Goal: Task Accomplishment & Management: Complete application form

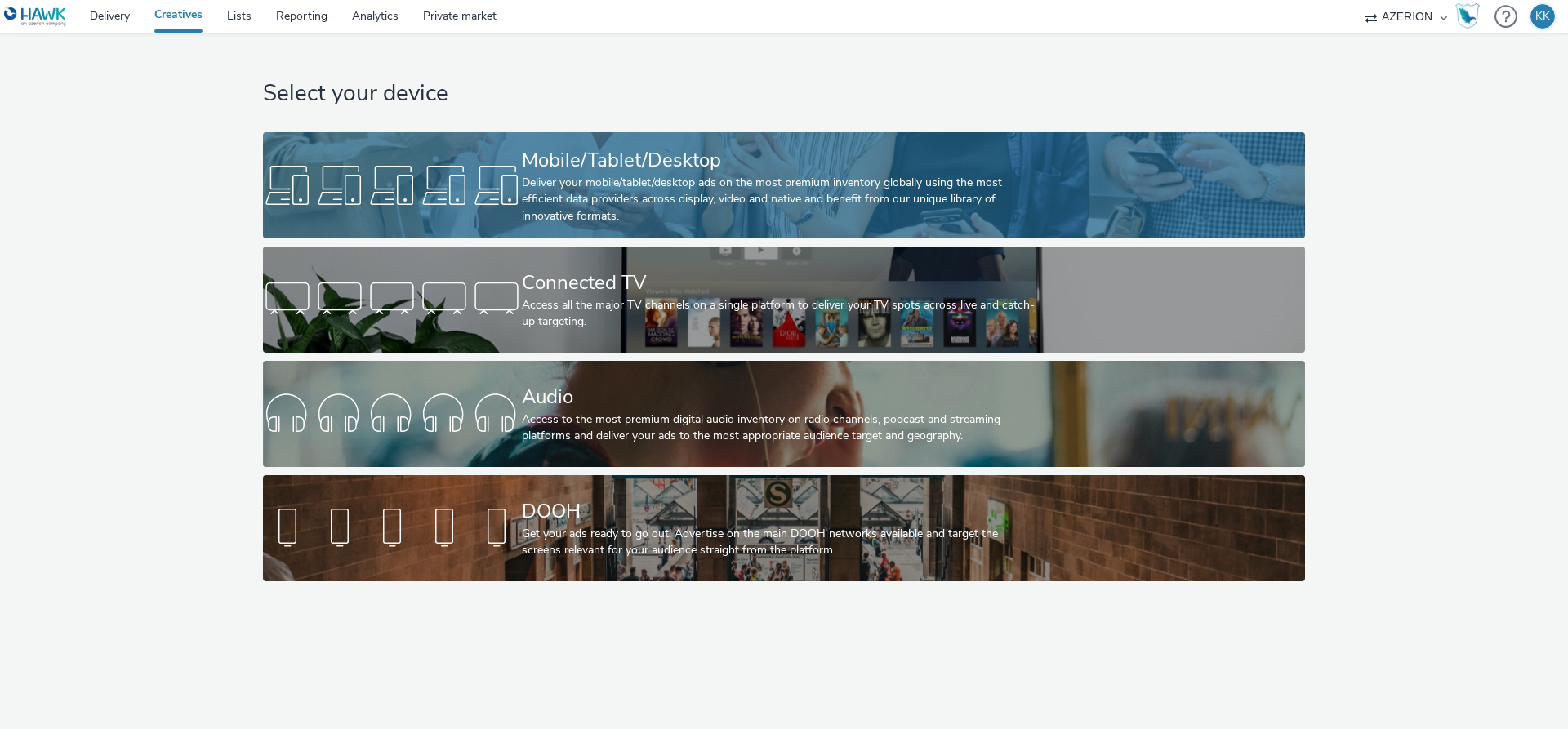
click at [615, 206] on div "Deliver your mobile/tablet/desktop ads on the most premium inventory globally u…" at bounding box center [781, 199] width 518 height 50
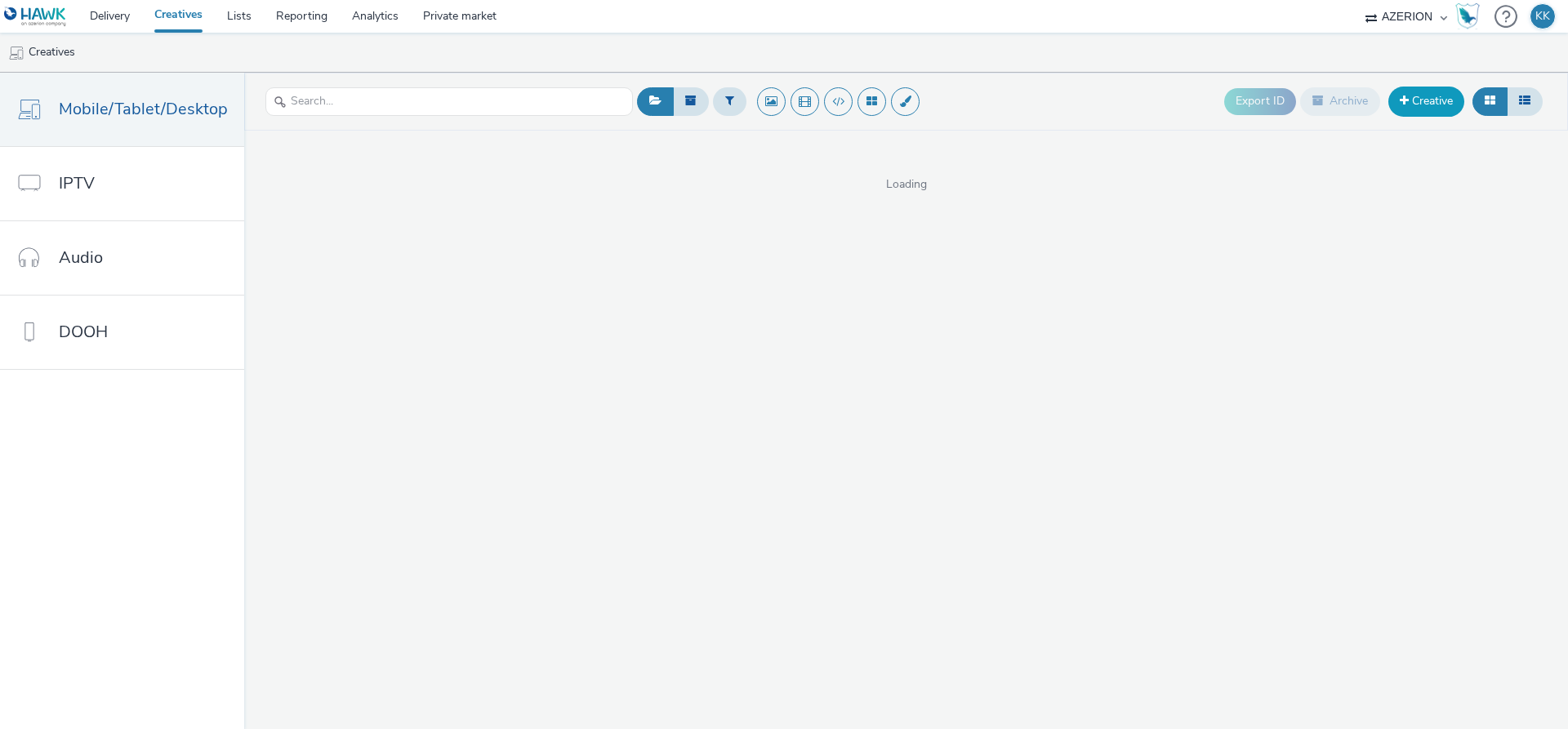
click at [1426, 104] on link "Creative" at bounding box center [1426, 101] width 76 height 29
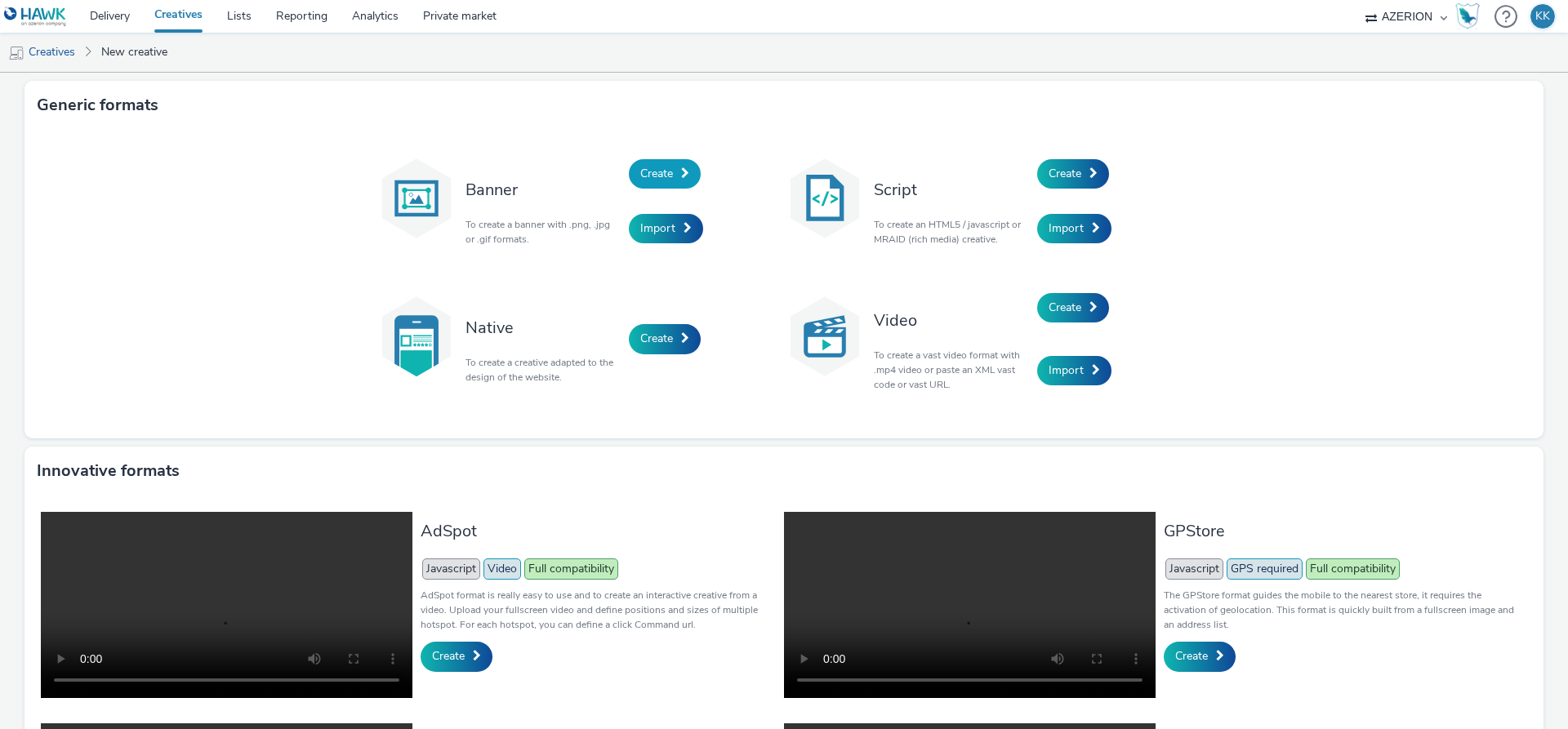
click at [648, 170] on span "Create" at bounding box center [657, 174] width 33 height 15
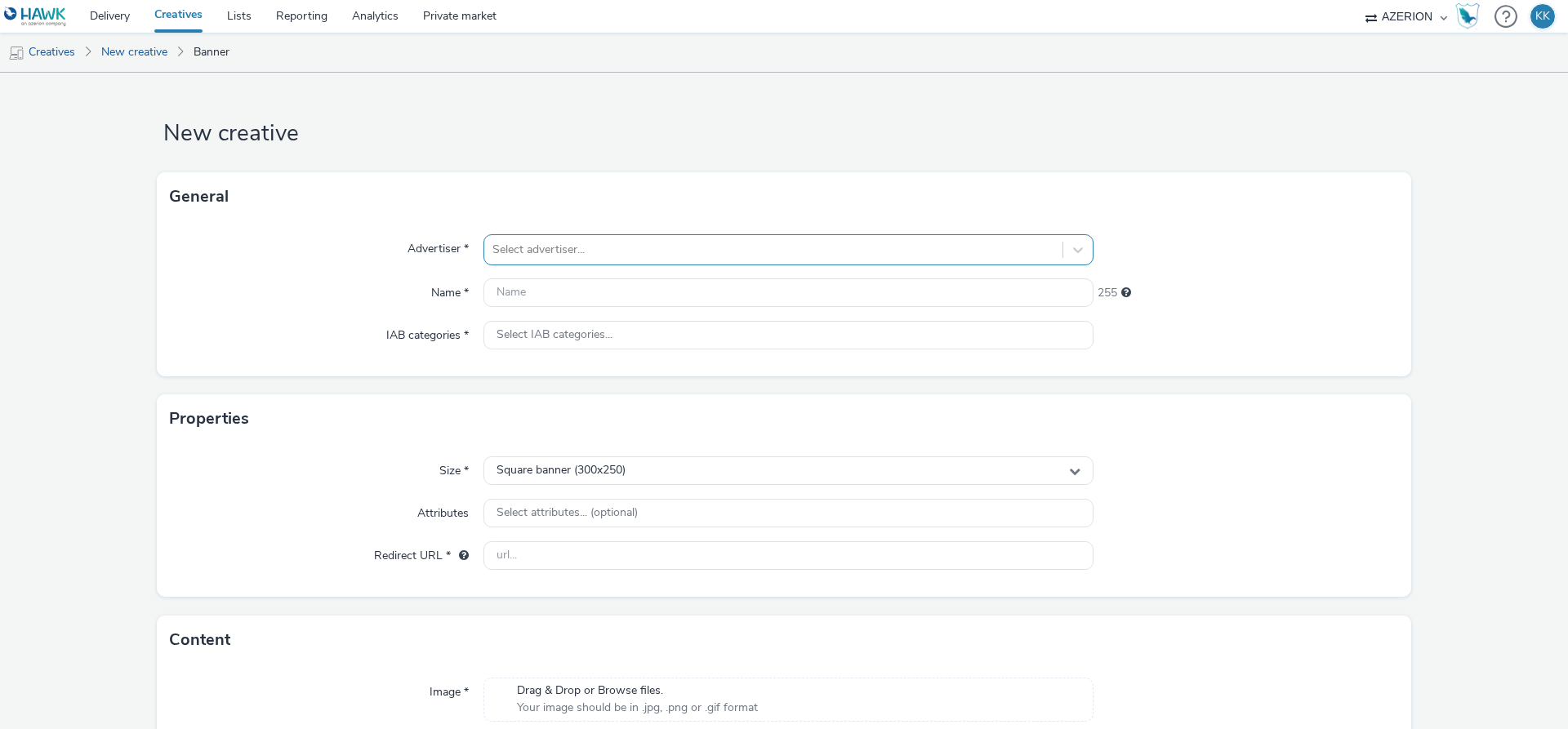
click at [767, 248] on div at bounding box center [773, 249] width 562 height 19
paste input "9923991"
type input "9923991_"
click at [588, 256] on div at bounding box center [773, 249] width 562 height 19
click at [597, 360] on span "ÖAMTC" at bounding box center [583, 351] width 40 height 16
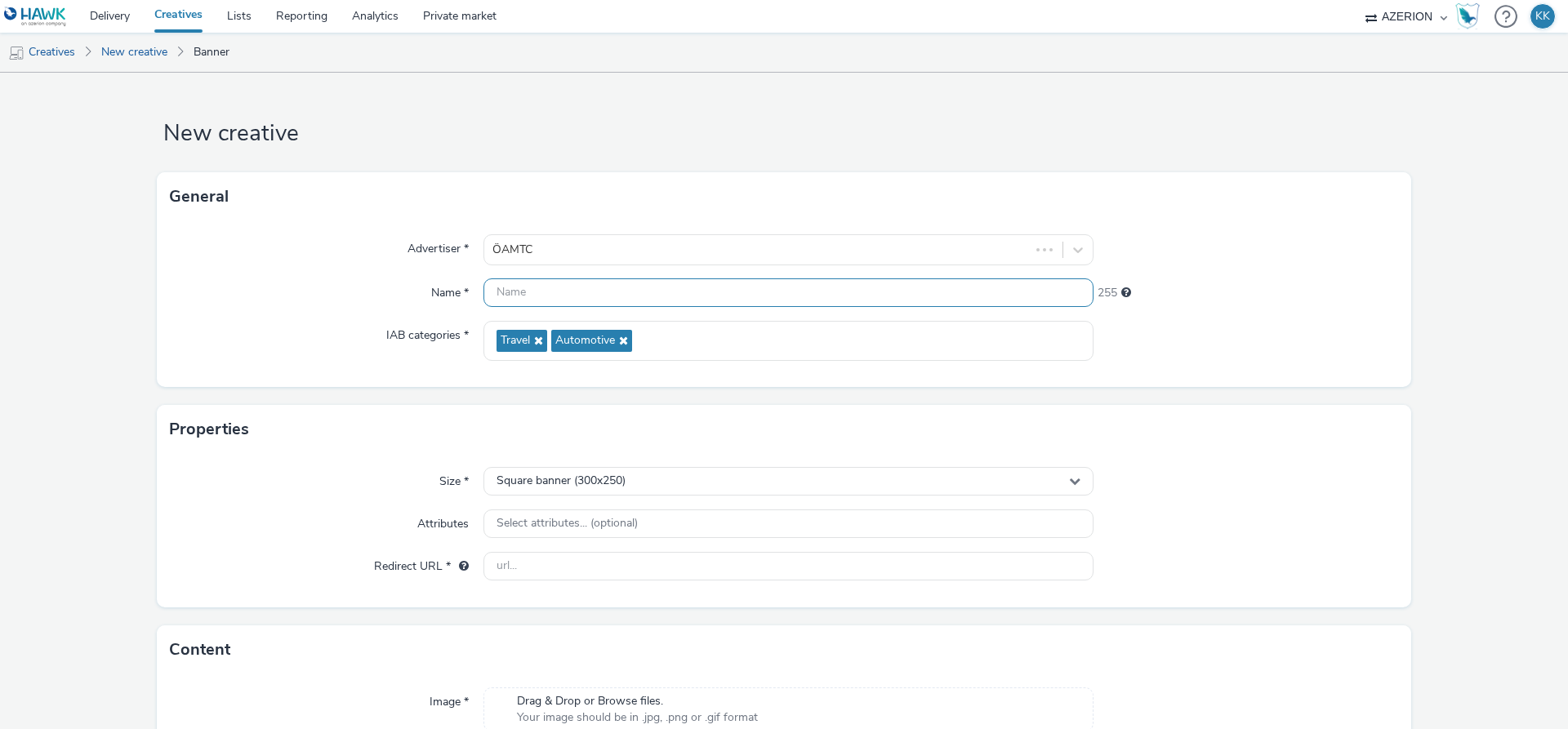
click at [566, 299] on input "text" at bounding box center [789, 292] width 610 height 29
paste input "dreifive_ÖAMTC_Nulltarif_Hyperlocal_OktNov25"
drag, startPoint x: 743, startPoint y: 295, endPoint x: 871, endPoint y: 297, distance: 128.0
click at [870, 297] on input "9923991_dreifive_ÖAMTC_Nulltarif_Hyperlocal_OktNov25" at bounding box center [789, 292] width 610 height 29
click at [827, 297] on input "9923991_dreifive_ÖAMTC_Nulltarif_Hyperlocal_" at bounding box center [789, 292] width 610 height 29
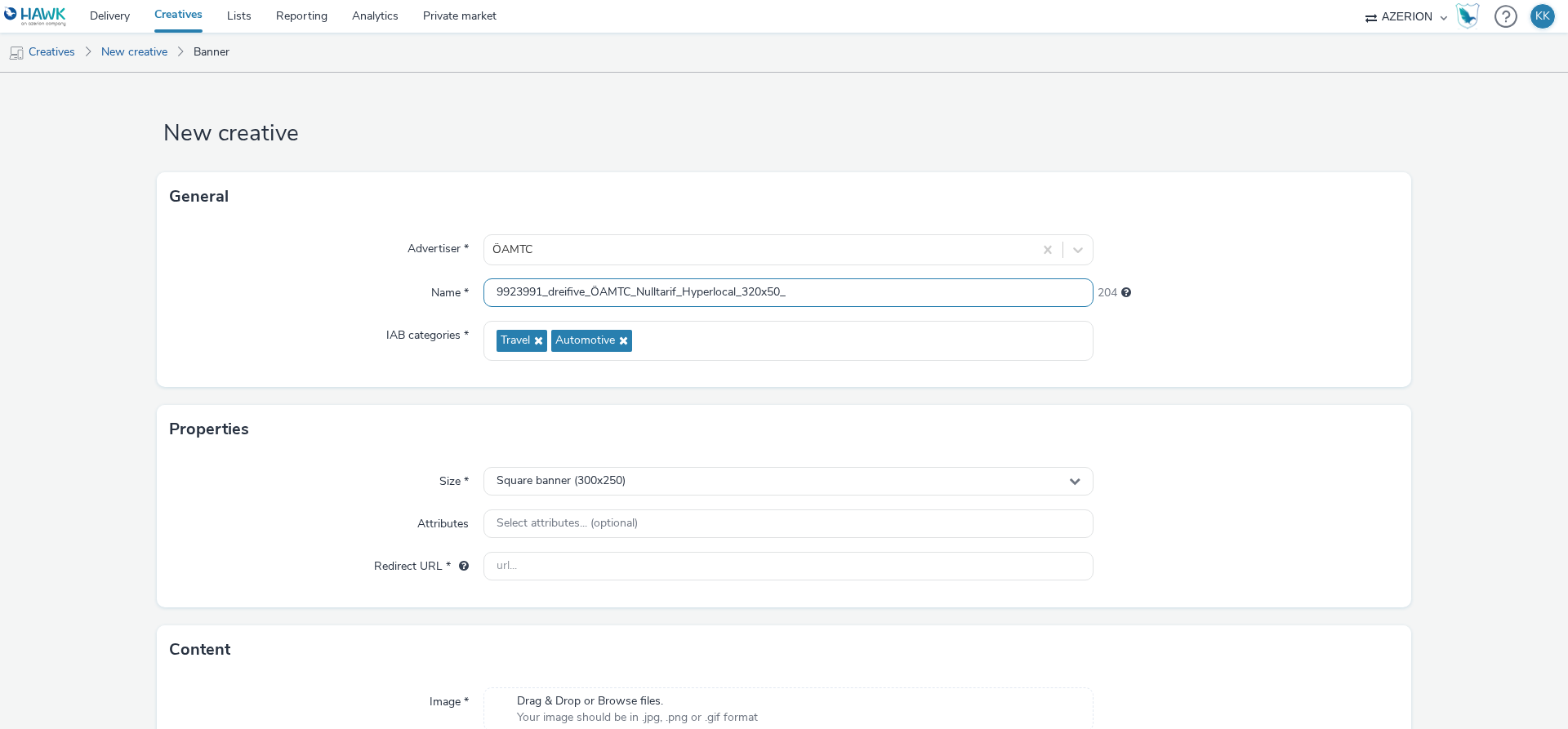
click at [828, 288] on input "9923991_dreifive_ÖAMTC_Nulltarif_Hyperlocal_320x50_" at bounding box center [789, 292] width 610 height 29
type input "9923991_dreifive_ÖAMTC_Nulltarif_Hyperlocal_320x50_0110"
click at [583, 483] on span "Square banner (300x250)" at bounding box center [561, 481] width 129 height 13
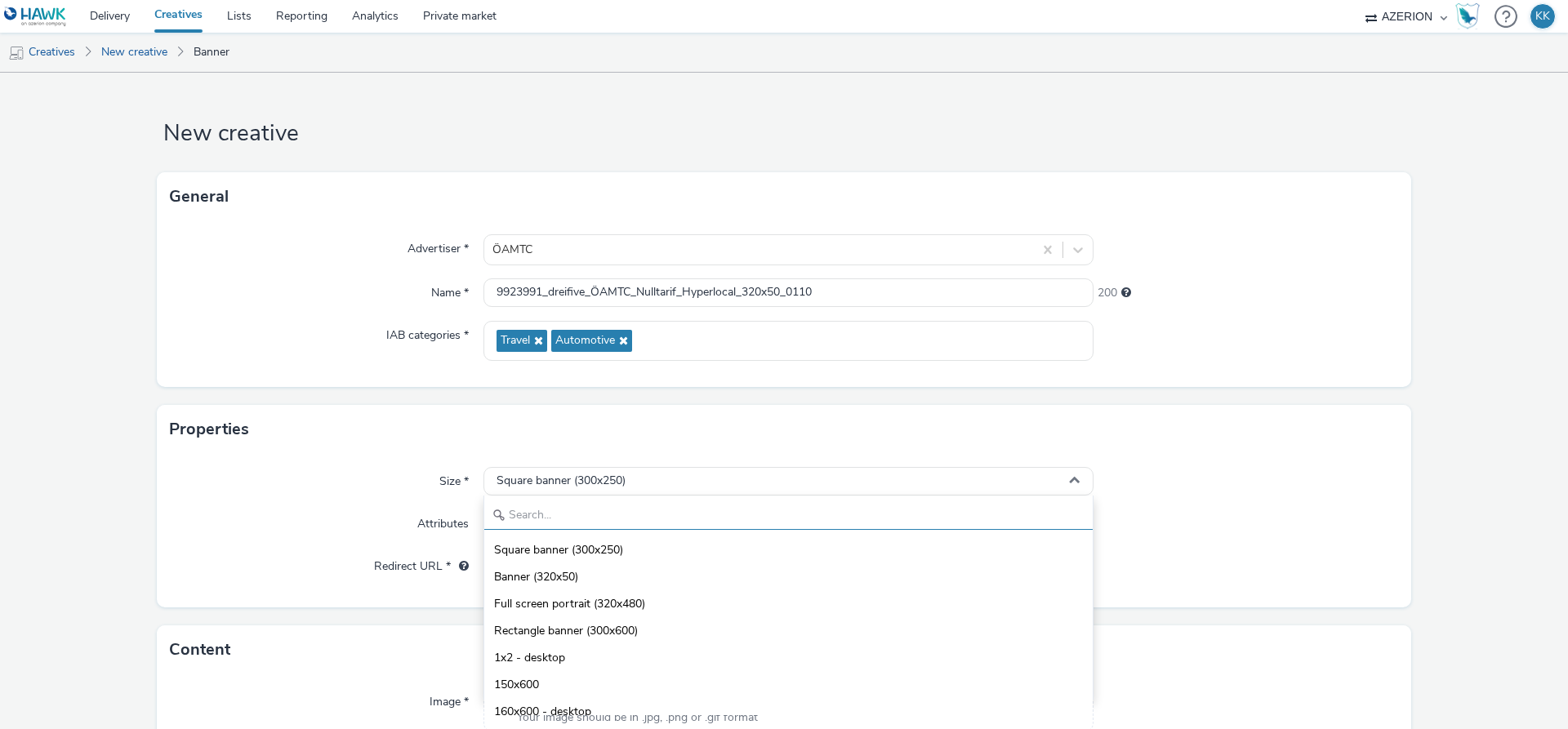
click at [585, 519] on input "text" at bounding box center [788, 516] width 609 height 29
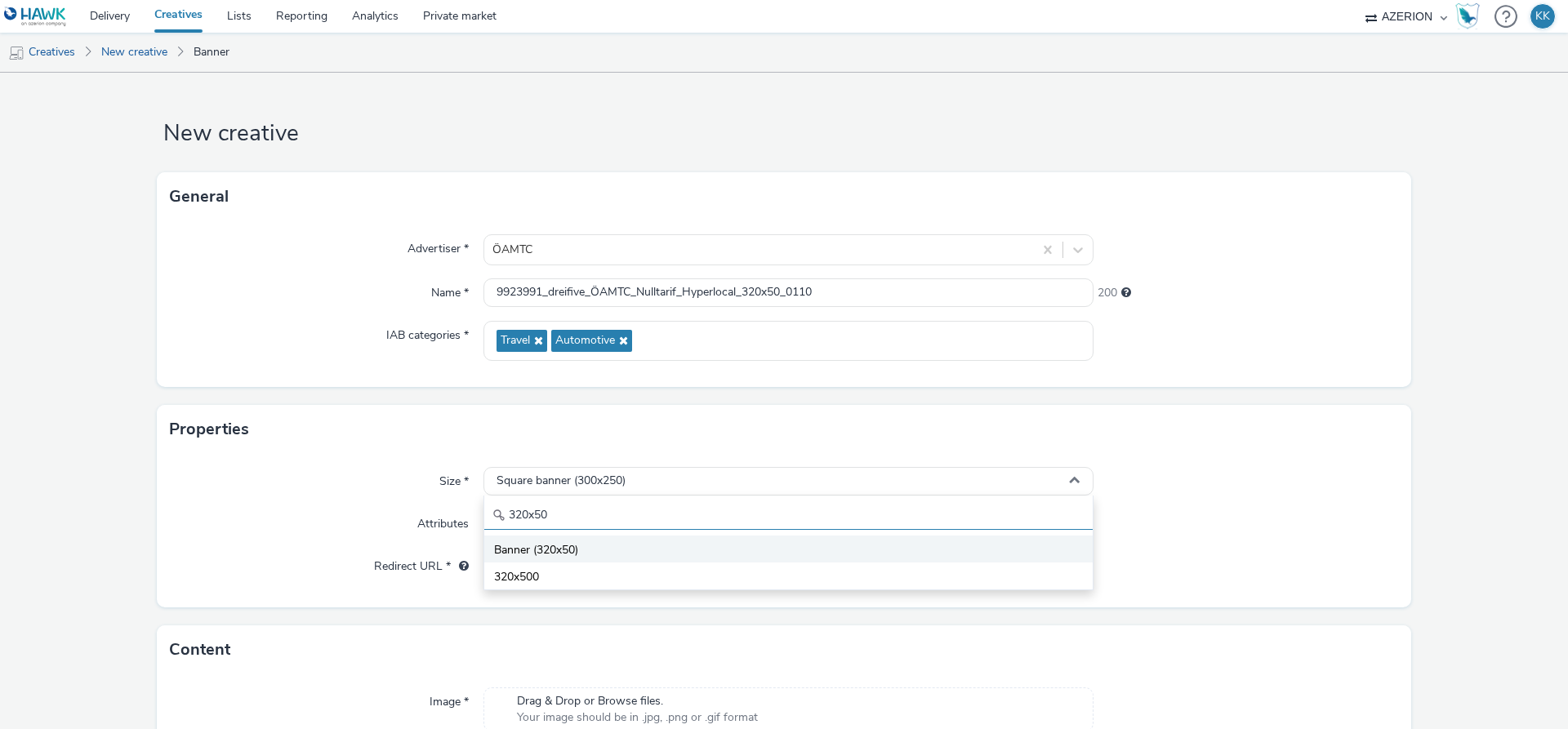
type input "320x50"
click at [582, 545] on li "Banner (320x50)" at bounding box center [788, 549] width 609 height 27
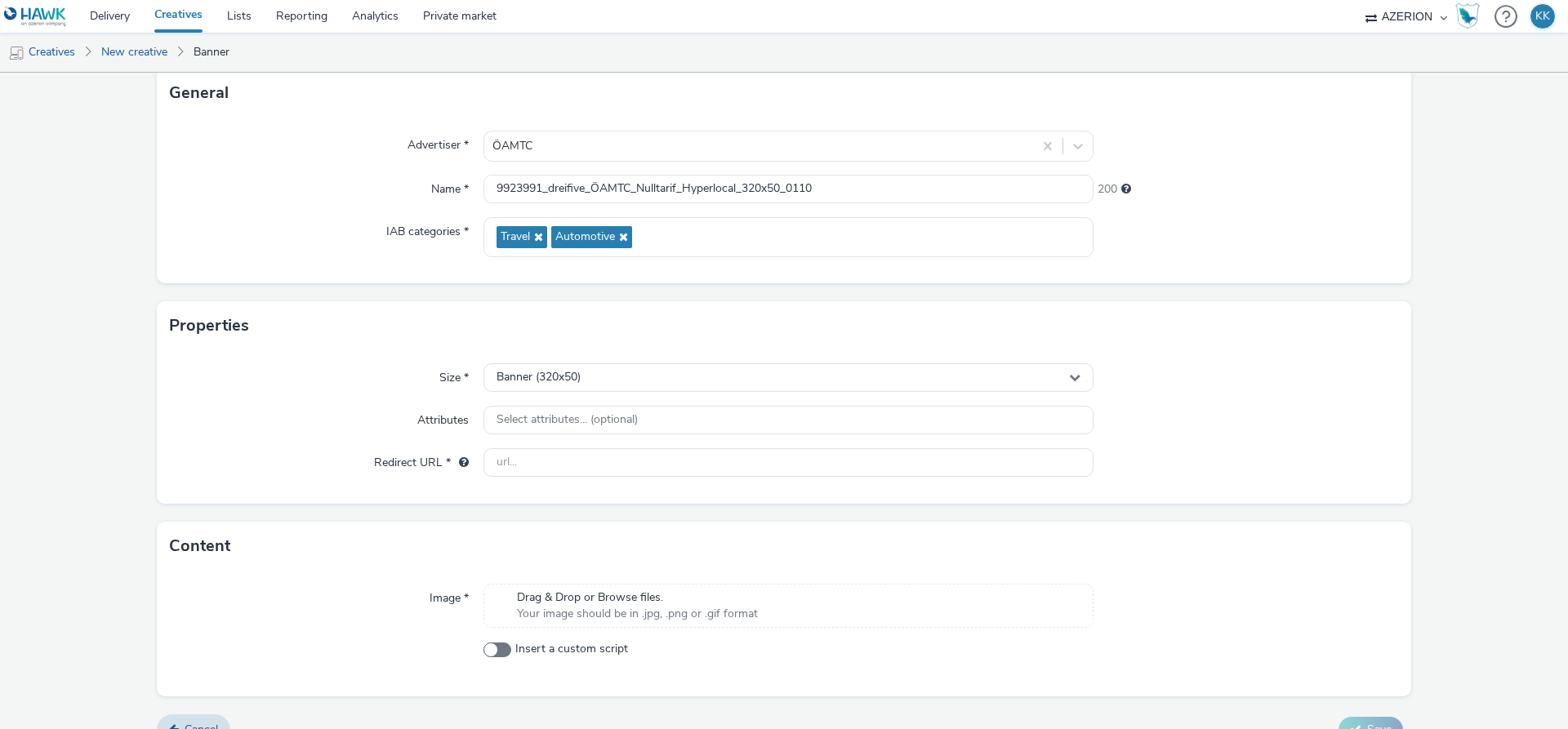
scroll to position [132, 0]
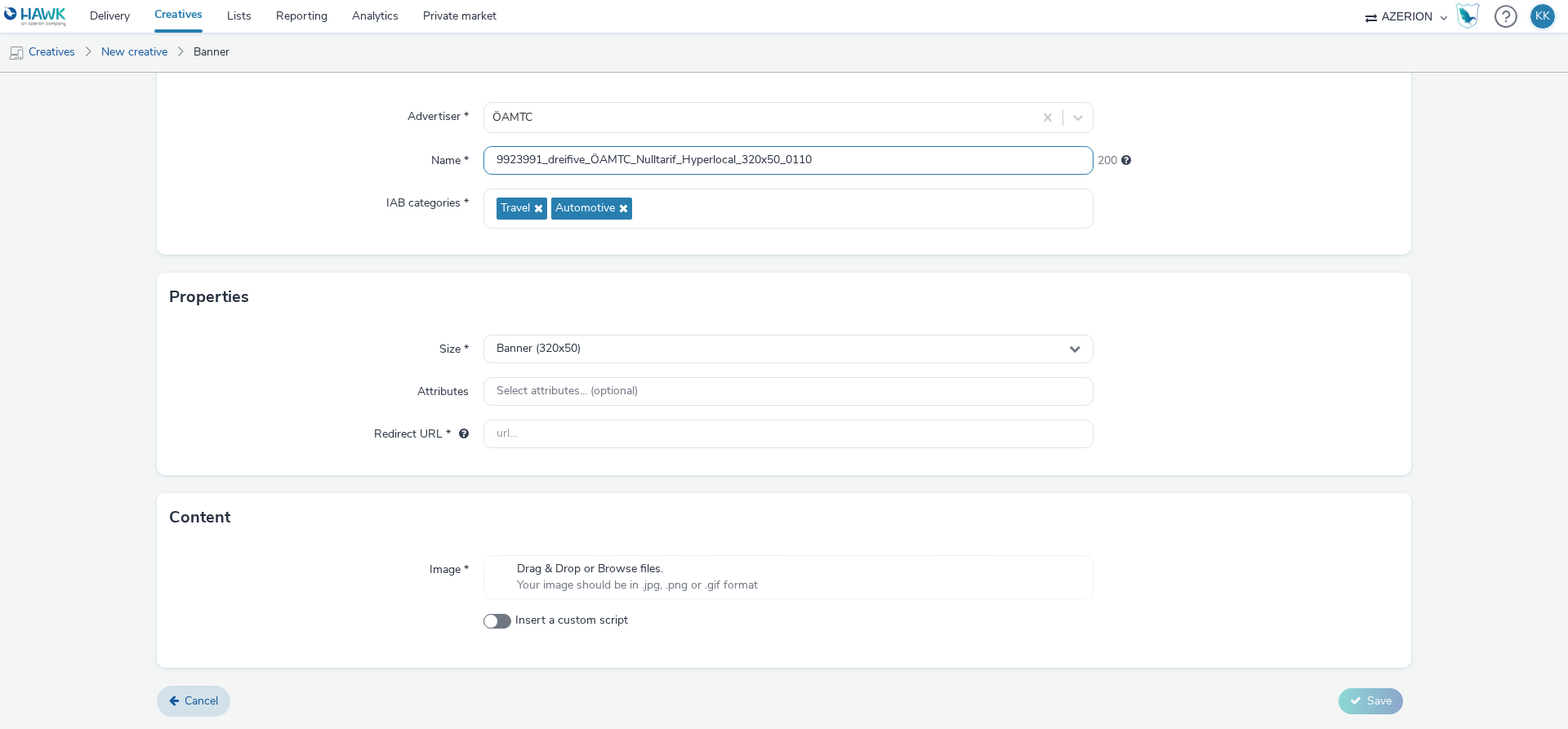
drag, startPoint x: 754, startPoint y: 161, endPoint x: 766, endPoint y: 162, distance: 12.0
click at [766, 162] on input "9923991_dreifive_ÖAMTC_Nulltarif_Hyperlocal_320x50_0110" at bounding box center [789, 160] width 610 height 29
click at [776, 158] on input "9923991_dreifive_ÖAMTC_Nulltarif_Hyperlocal_300x50_0110" at bounding box center [789, 160] width 610 height 29
type input "9923991_dreifive_ÖAMTC_Nulltarif_Hyperlocal_300x250_0110"
click at [613, 352] on div "Banner (320x50)" at bounding box center [789, 349] width 610 height 29
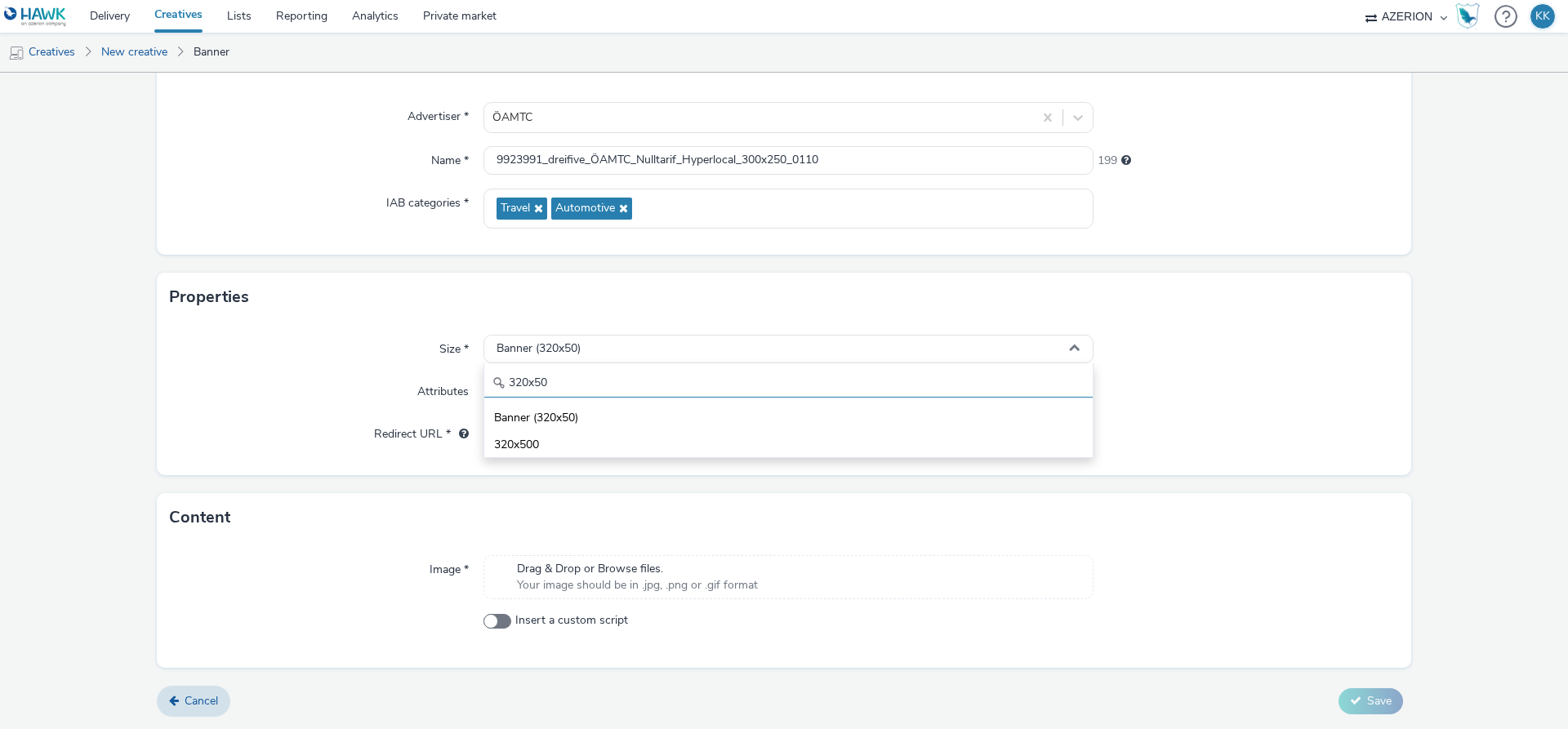
drag, startPoint x: 536, startPoint y: 383, endPoint x: 384, endPoint y: 386, distance: 152.0
click at [484, 386] on input "320x50" at bounding box center [788, 383] width 609 height 29
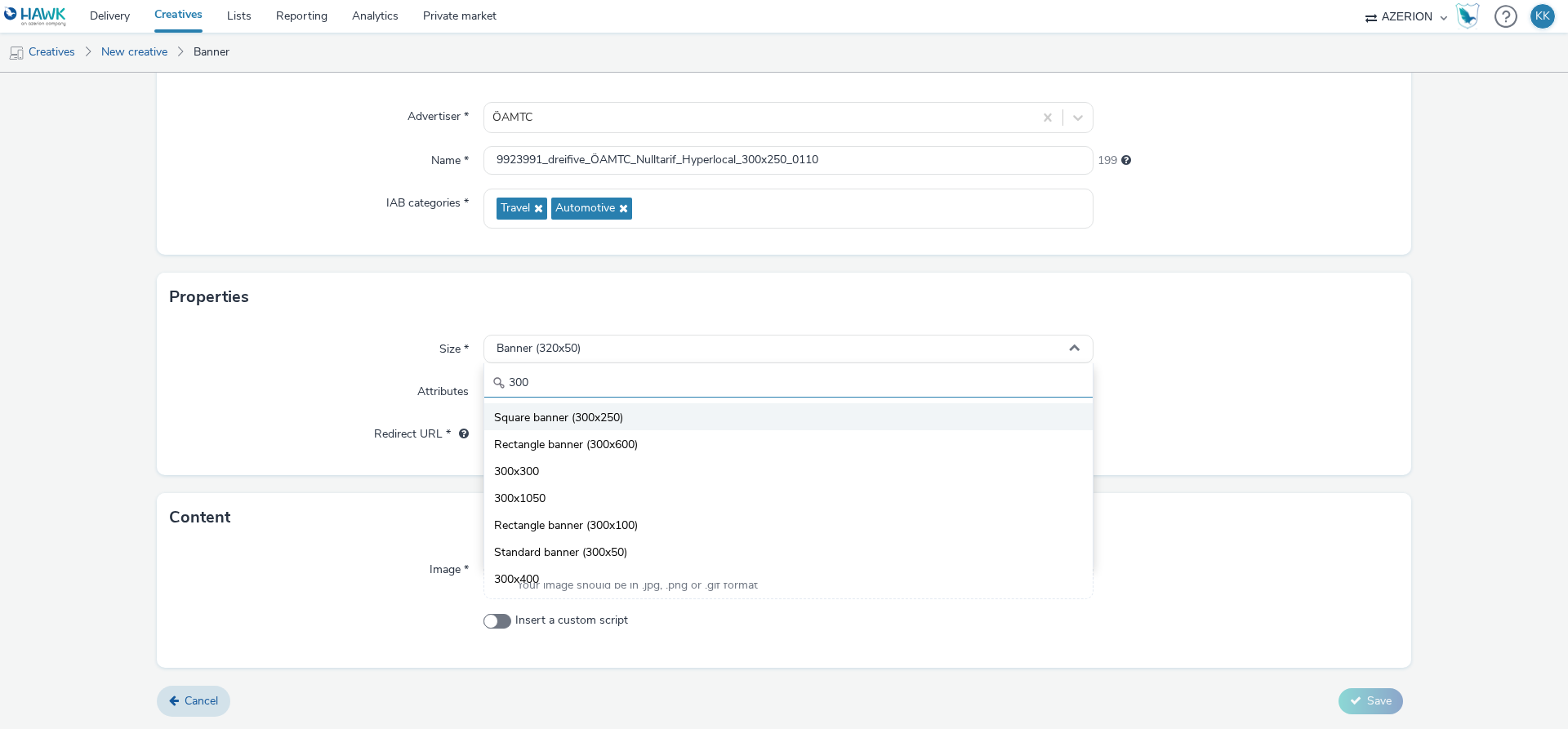
type input "300"
click at [604, 422] on span "Square banner (300x250)" at bounding box center [558, 417] width 129 height 16
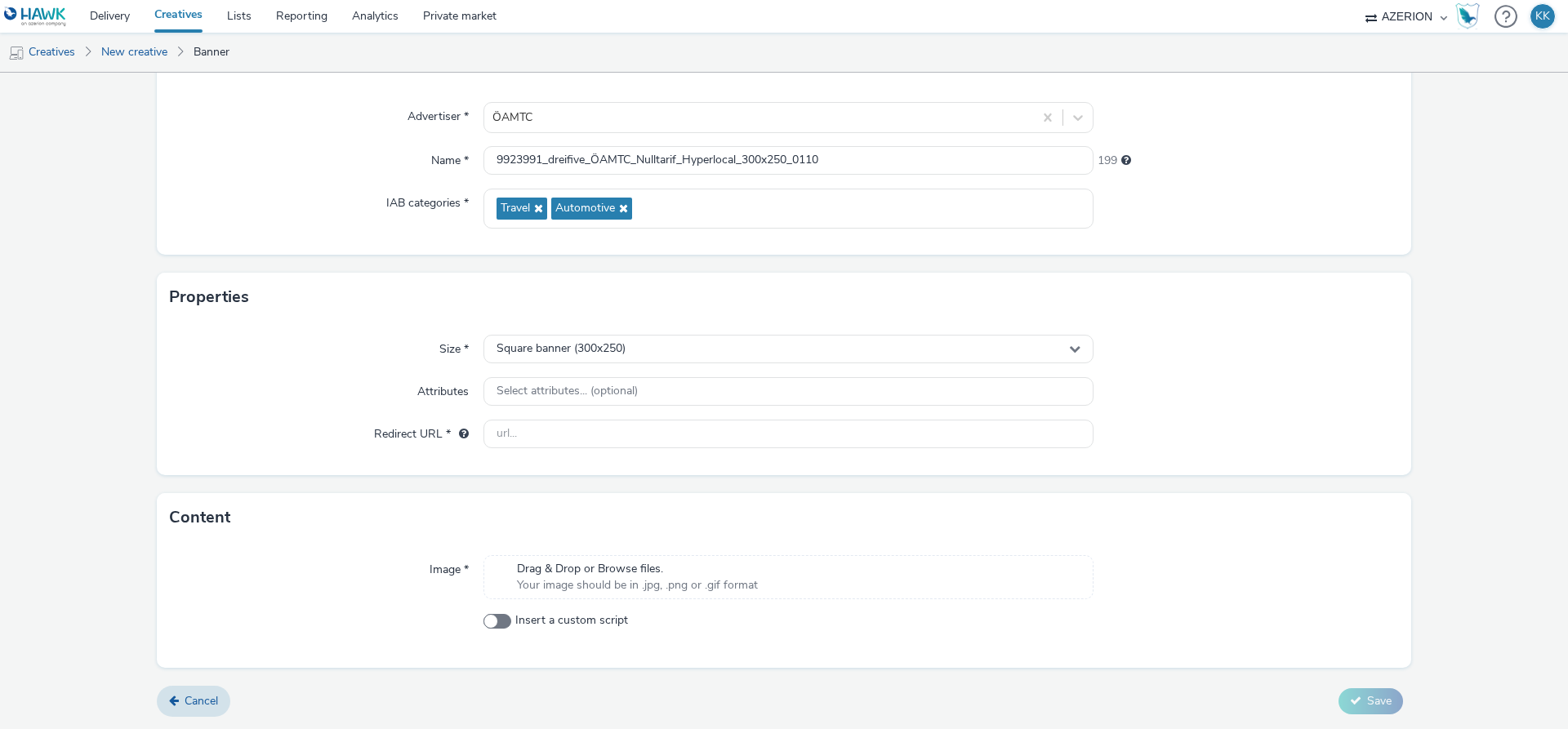
click at [1243, 351] on div at bounding box center [1246, 349] width 305 height 29
click at [556, 432] on input "text" at bounding box center [789, 434] width 610 height 29
click at [588, 437] on input "text" at bounding box center [789, 434] width 610 height 29
paste input "https://ad.doubleclick.net/ddm/trackclk/N1402934.2069909GOLDBACH.AT/B33598922.4…"
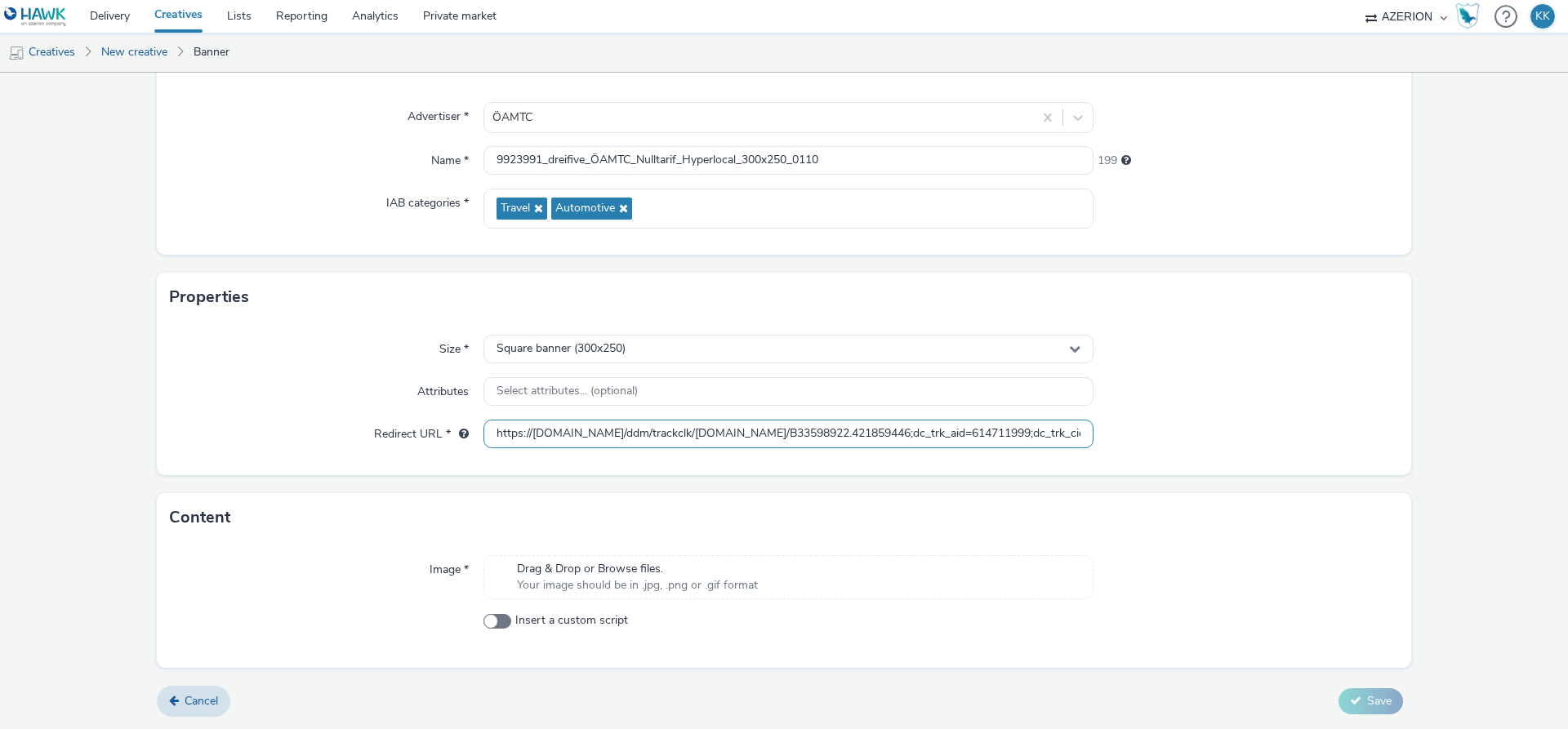
scroll to position [0, 835]
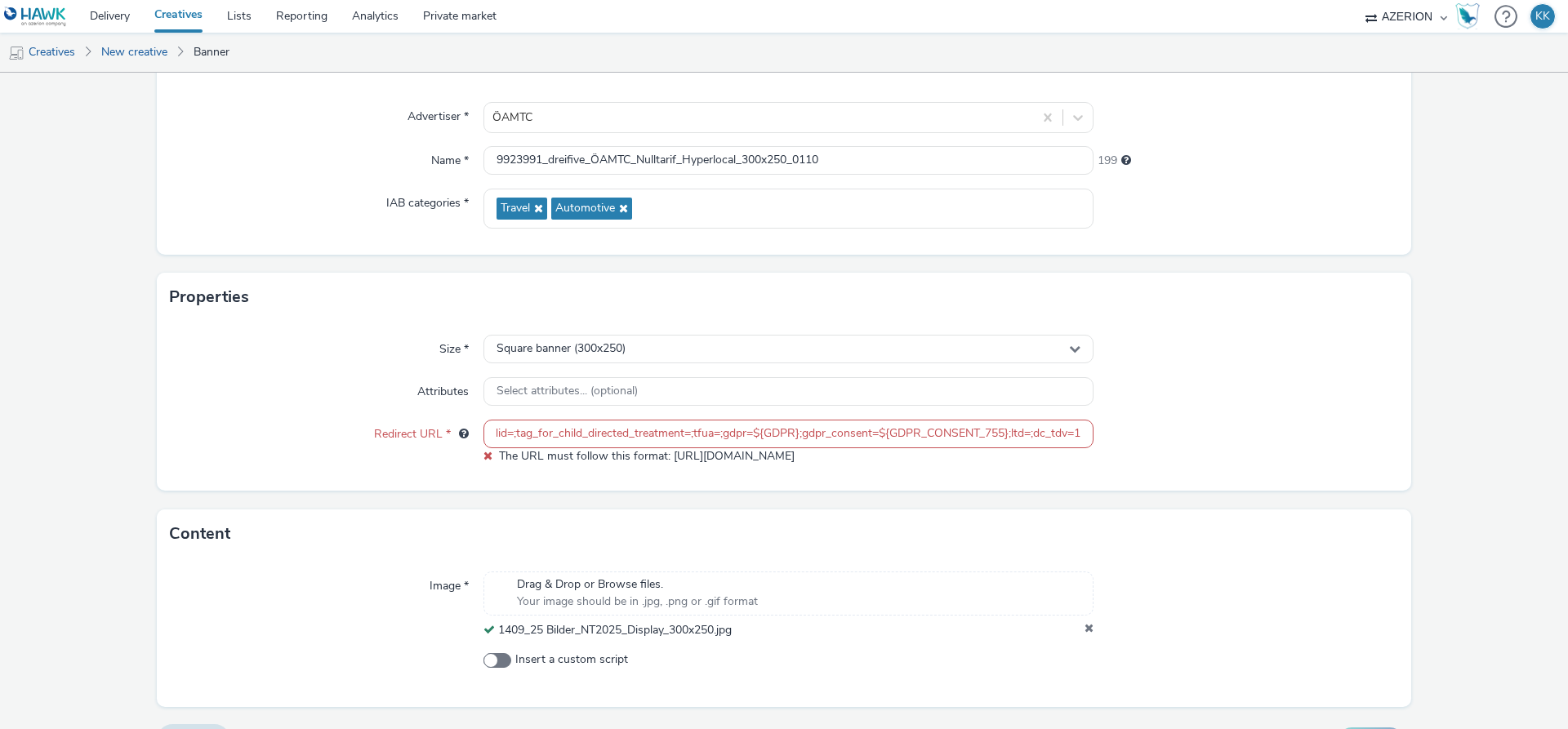
click at [580, 433] on input "https://ad.doubleclick.net/ddm/trackclk/N1402934.2069909GOLDBACH.AT/B33598922.4…" at bounding box center [789, 434] width 610 height 29
drag, startPoint x: 592, startPoint y: 432, endPoint x: 362, endPoint y: 441, distance: 230.2
click at [484, 441] on input "https://ad.doubleclick.net/ddm/trackclk/N1402934.2069909GOLDBACH.AT/B33598922.4…" at bounding box center [789, 434] width 610 height 29
click at [533, 436] on input "https://ad.doubleclick.net/ddm/trackclk/N1402934.2069909GOLDBACH.AT/B33598922.4…" at bounding box center [789, 434] width 610 height 29
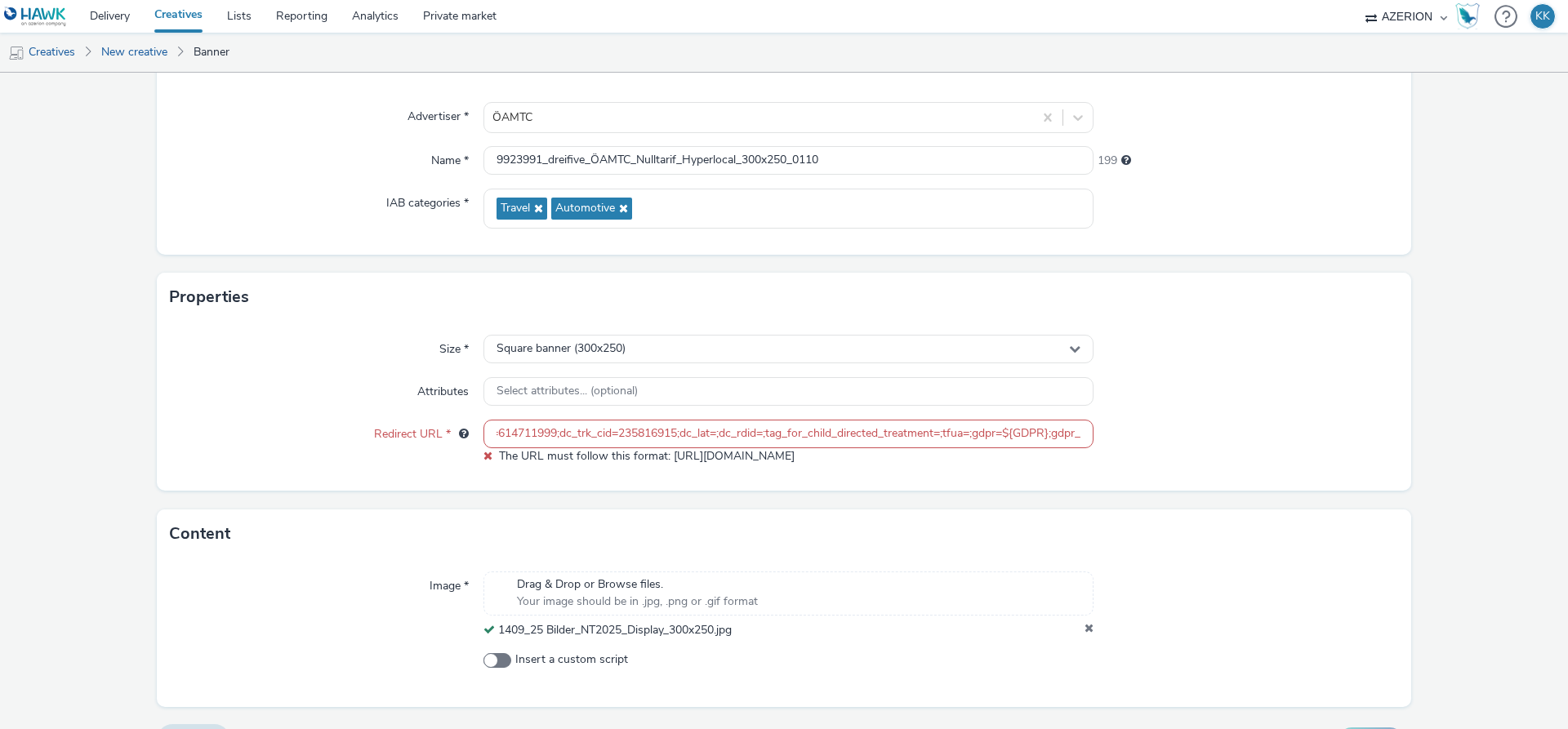
scroll to position [0, 835]
drag, startPoint x: 694, startPoint y: 437, endPoint x: 1280, endPoint y: 434, distance: 586.0
click at [1093, 434] on input "https://ad.doubleclick.net/ddm/trackclk/N1402934.2069909GOLDBACH.AT/B33598922.4…" at bounding box center [789, 434] width 610 height 29
click at [1037, 438] on input "https://ad.doubleclick.net/ddm/trackclk/N1402934.2069909GOLDBACH.AT/B33598922.4…" at bounding box center [789, 434] width 610 height 29
click at [950, 432] on input "https://ad.doubleclick.net/ddm/trackclk/N1402934.2069909GOLDBACH.AT/B33598922.4…" at bounding box center [789, 434] width 610 height 29
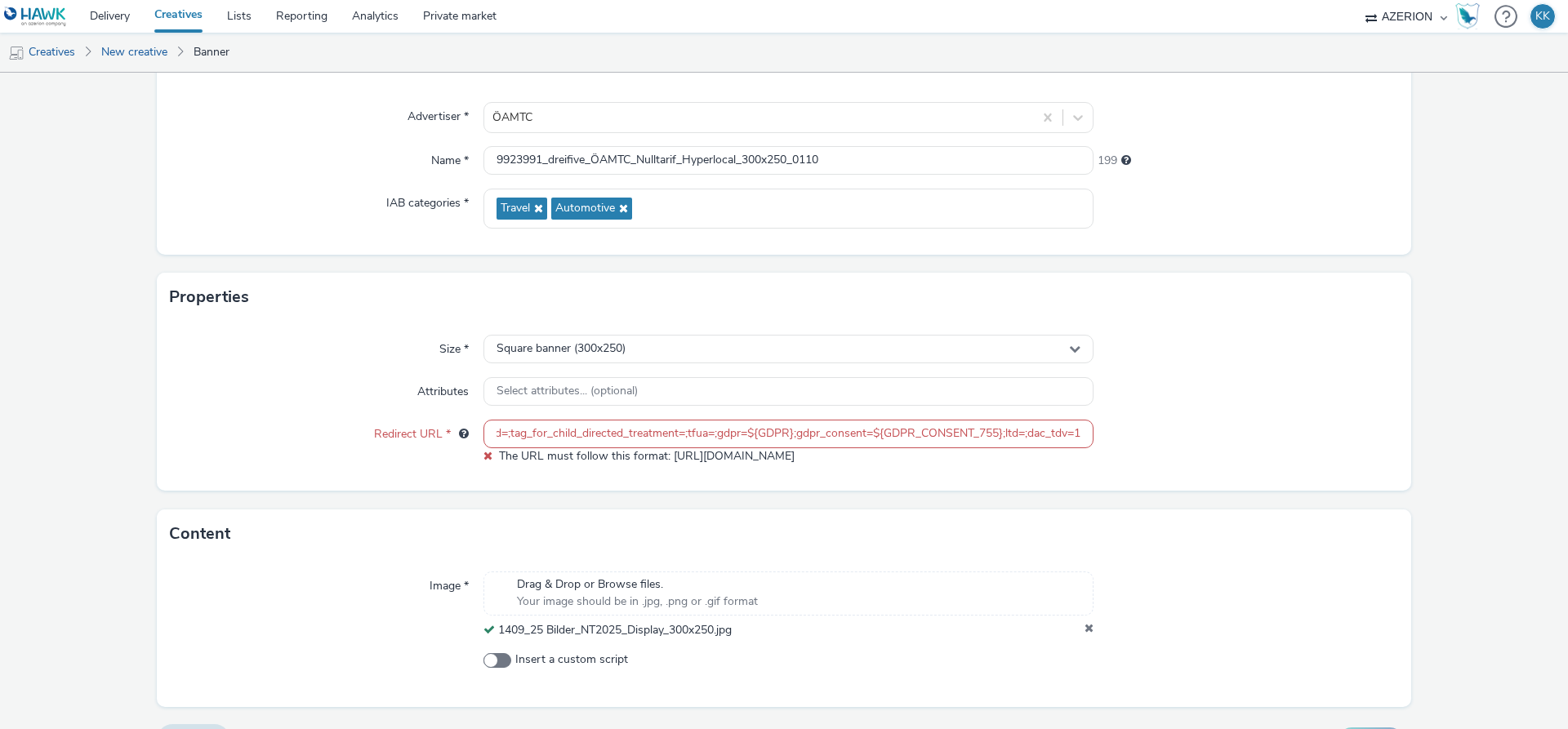
paste input "text"
type input "https://ad.doubleclick.net/ddm/trackclk/N1402934.2069909GOLDBACH.AT/B33598922.4…"
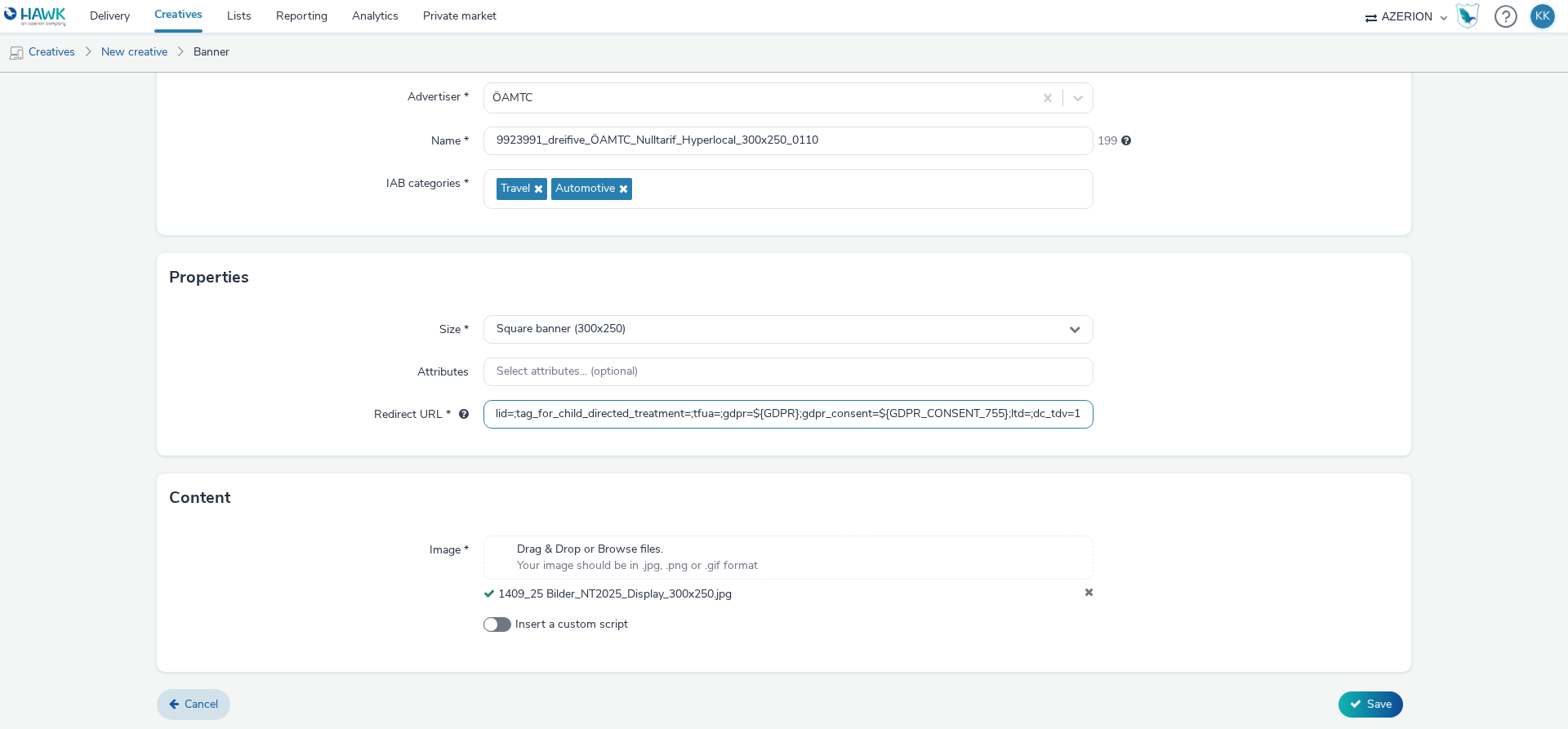
scroll to position [155, 0]
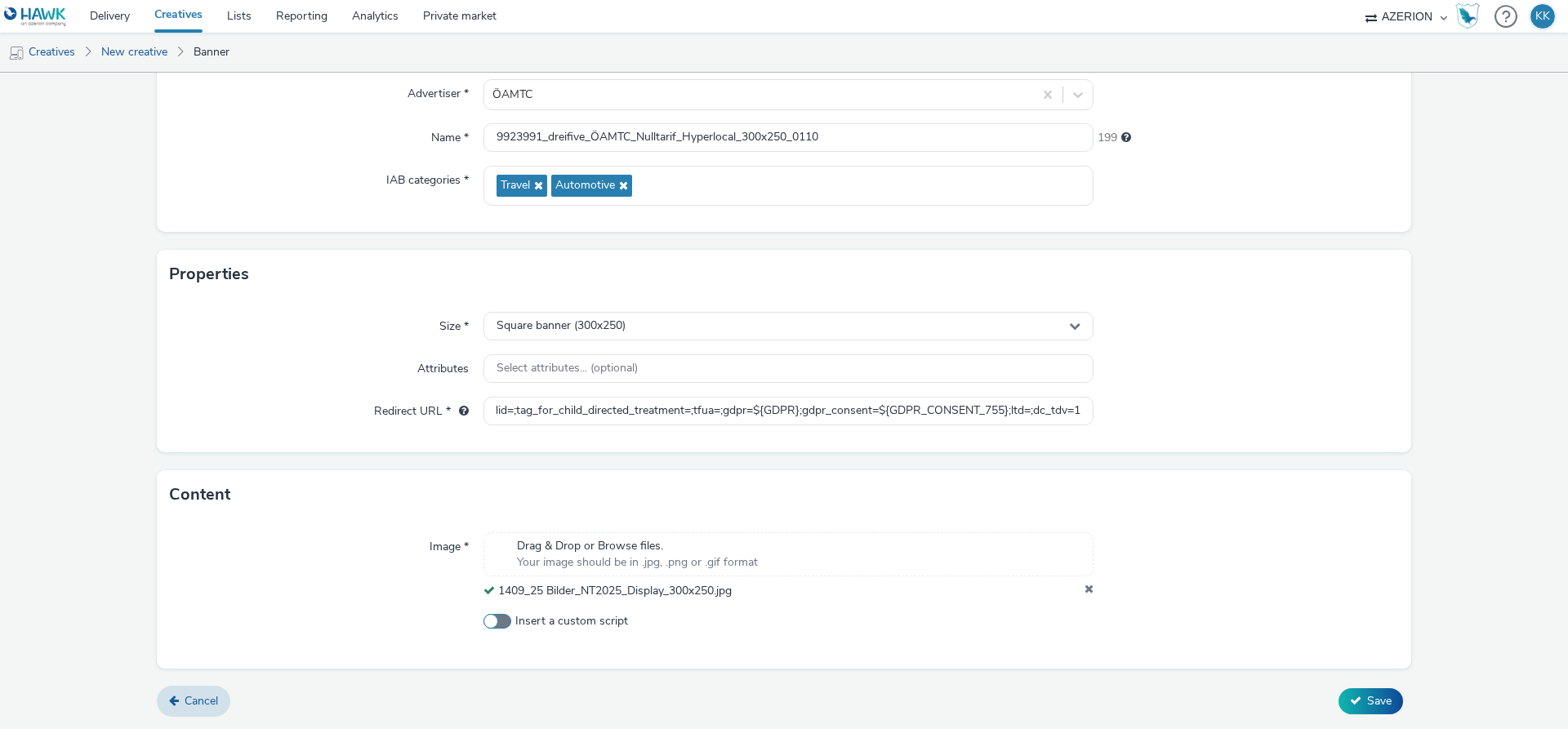
click at [497, 624] on div "Image * Drag & Drop or Browse files. Your image should be in .jpg, .png or .gif…" at bounding box center [784, 593] width 1254 height 148
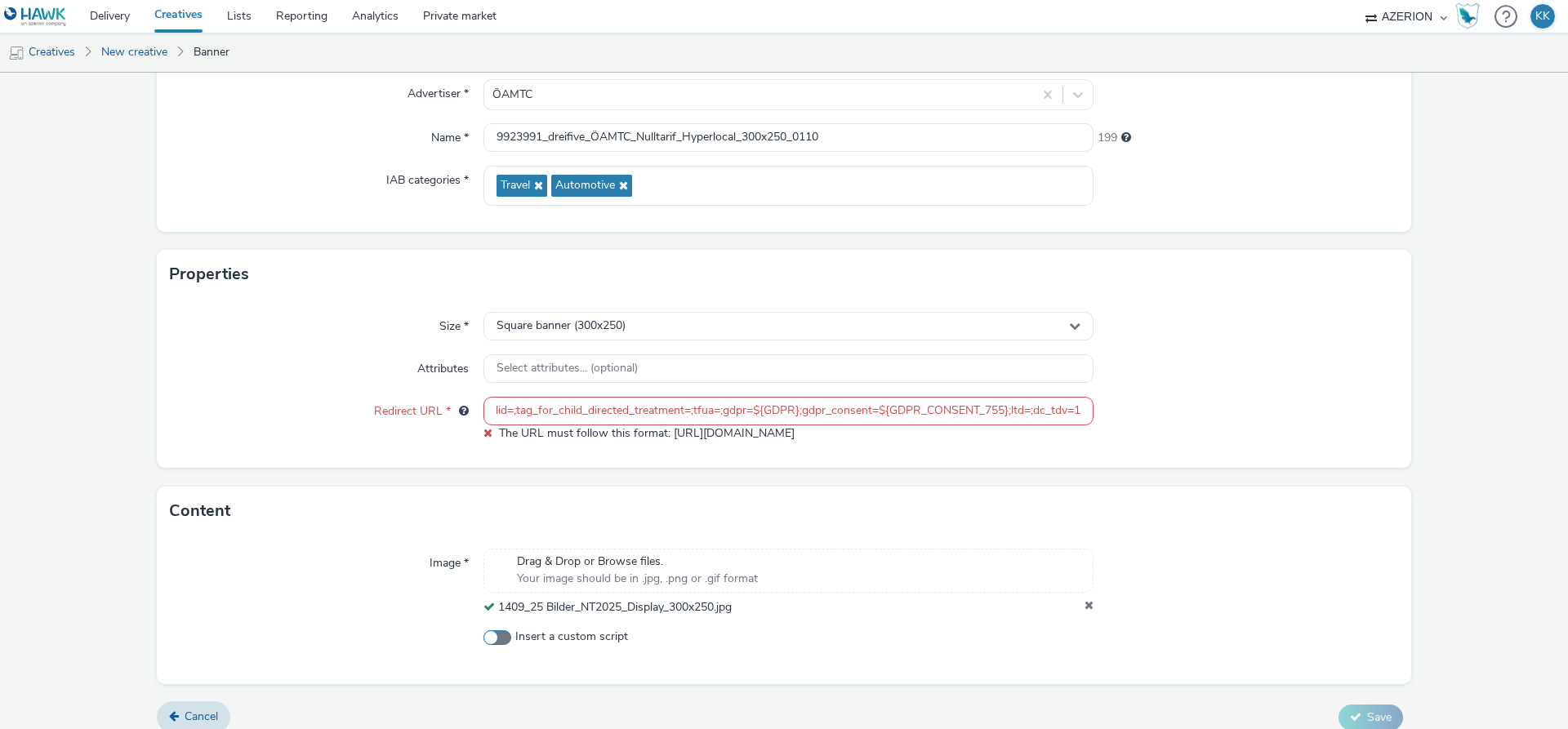
click at [502, 641] on span at bounding box center [497, 637] width 28 height 14
click at [494, 641] on input "Insert a custom script" at bounding box center [489, 637] width 11 height 11
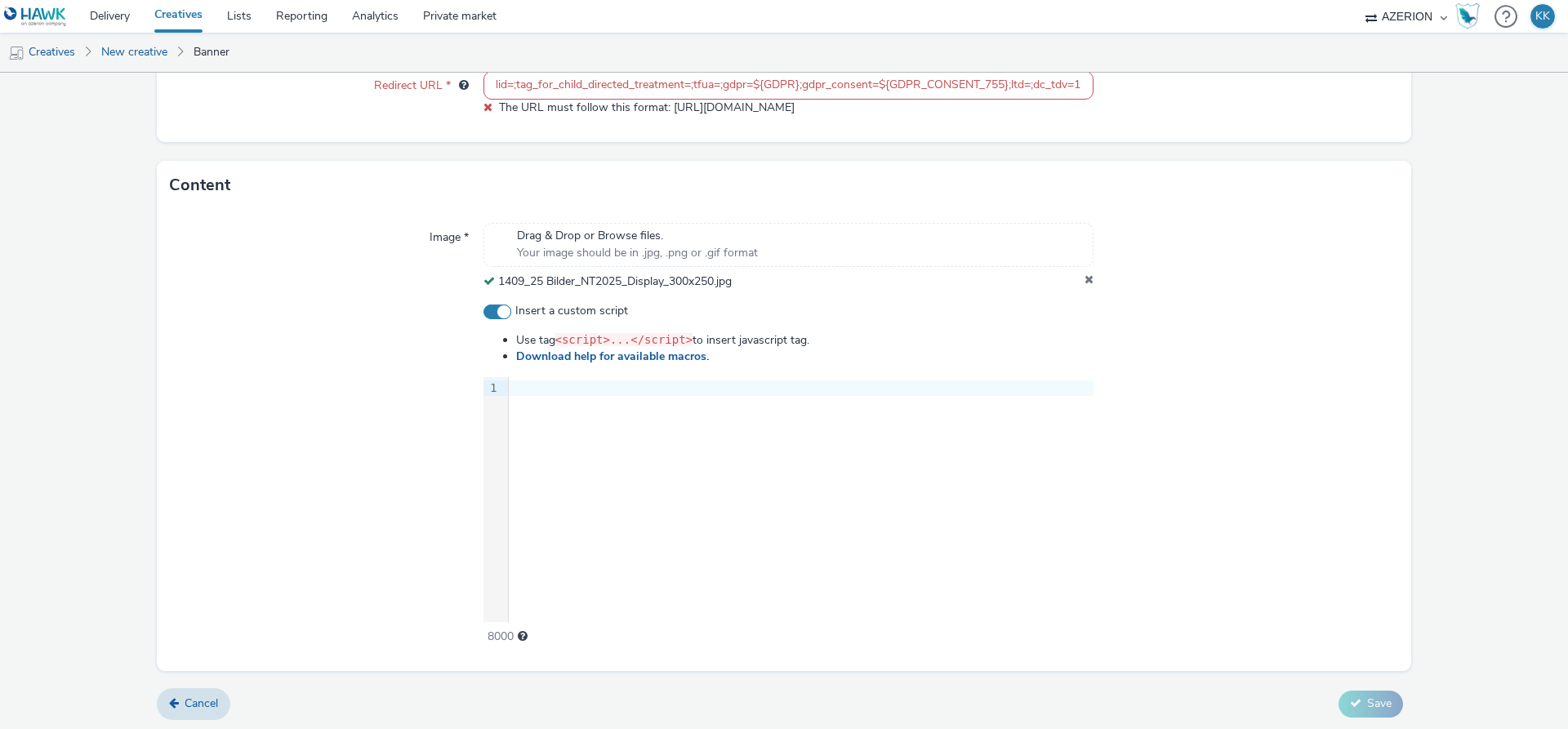
scroll to position [484, 0]
click at [502, 308] on span at bounding box center [497, 308] width 28 height 14
click at [494, 308] on input "Insert a custom script" at bounding box center [489, 308] width 11 height 11
checkbox input "false"
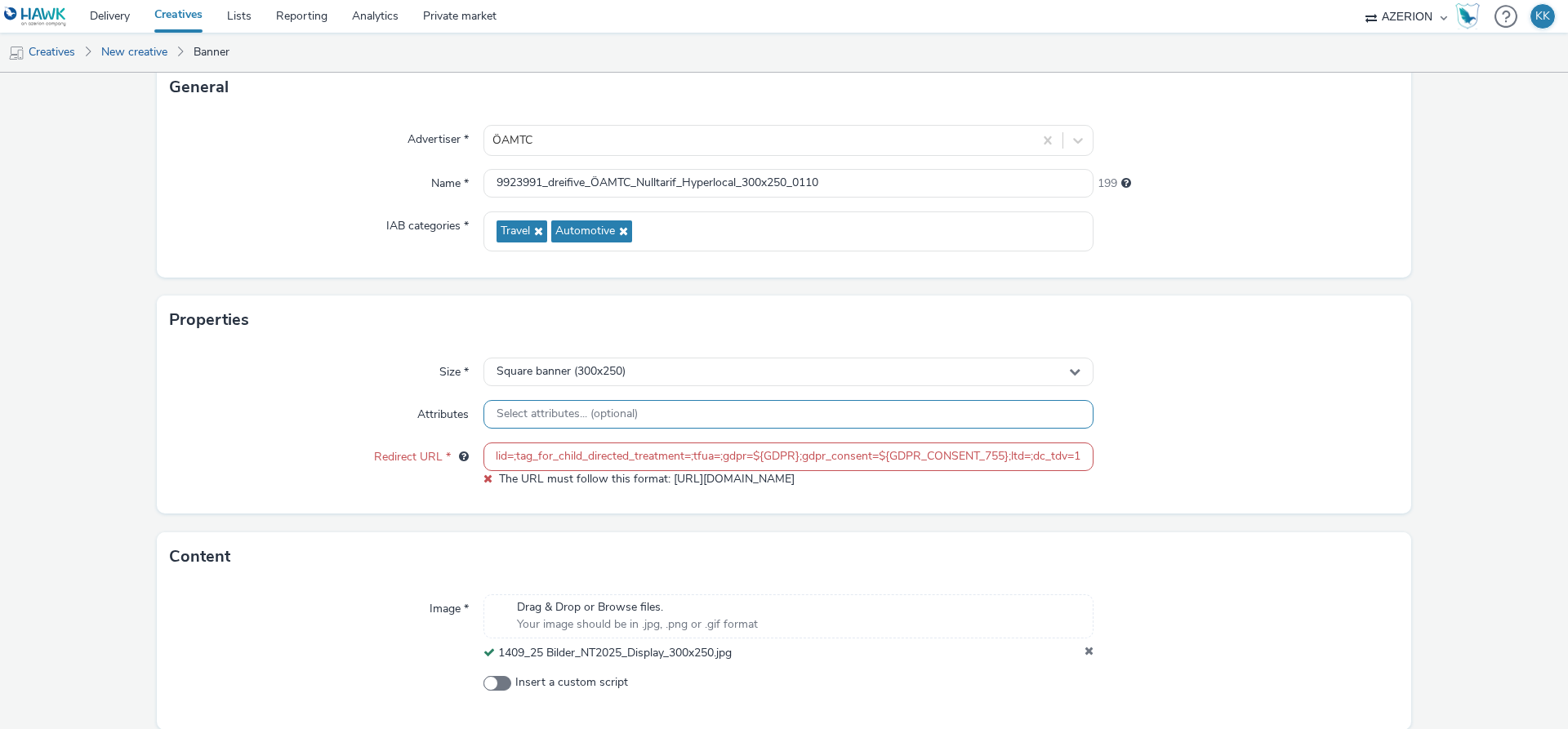
scroll to position [171, 0]
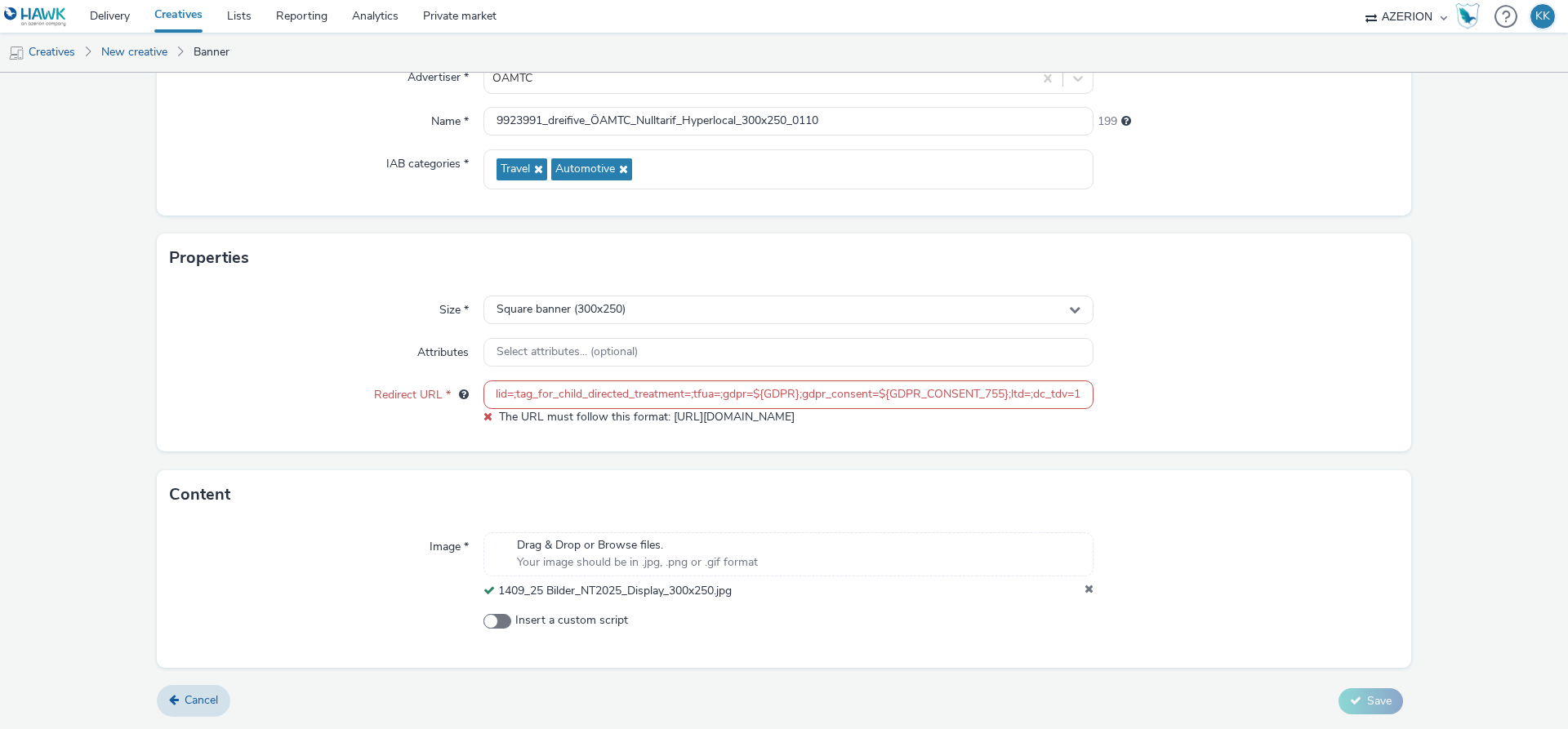
click at [585, 400] on input "https://ad.doubleclick.net/ddm/trackclk/N1402934.2069909GOLDBACH.AT/B33598922.4…" at bounding box center [789, 394] width 610 height 29
click at [825, 402] on input "https://ad.doubleclick.net/ddm/trackclk/N1402934.2069909GOLDBACH.AT/B33598922.4…" at bounding box center [789, 394] width 610 height 29
drag, startPoint x: 905, startPoint y: 395, endPoint x: 414, endPoint y: 382, distance: 491.2
click at [484, 400] on input "https://ad.doubleclick.net/ddm/trackclk/N1402934.2069909GOLDBACH.AT/B33598922.4…" at bounding box center [789, 394] width 610 height 29
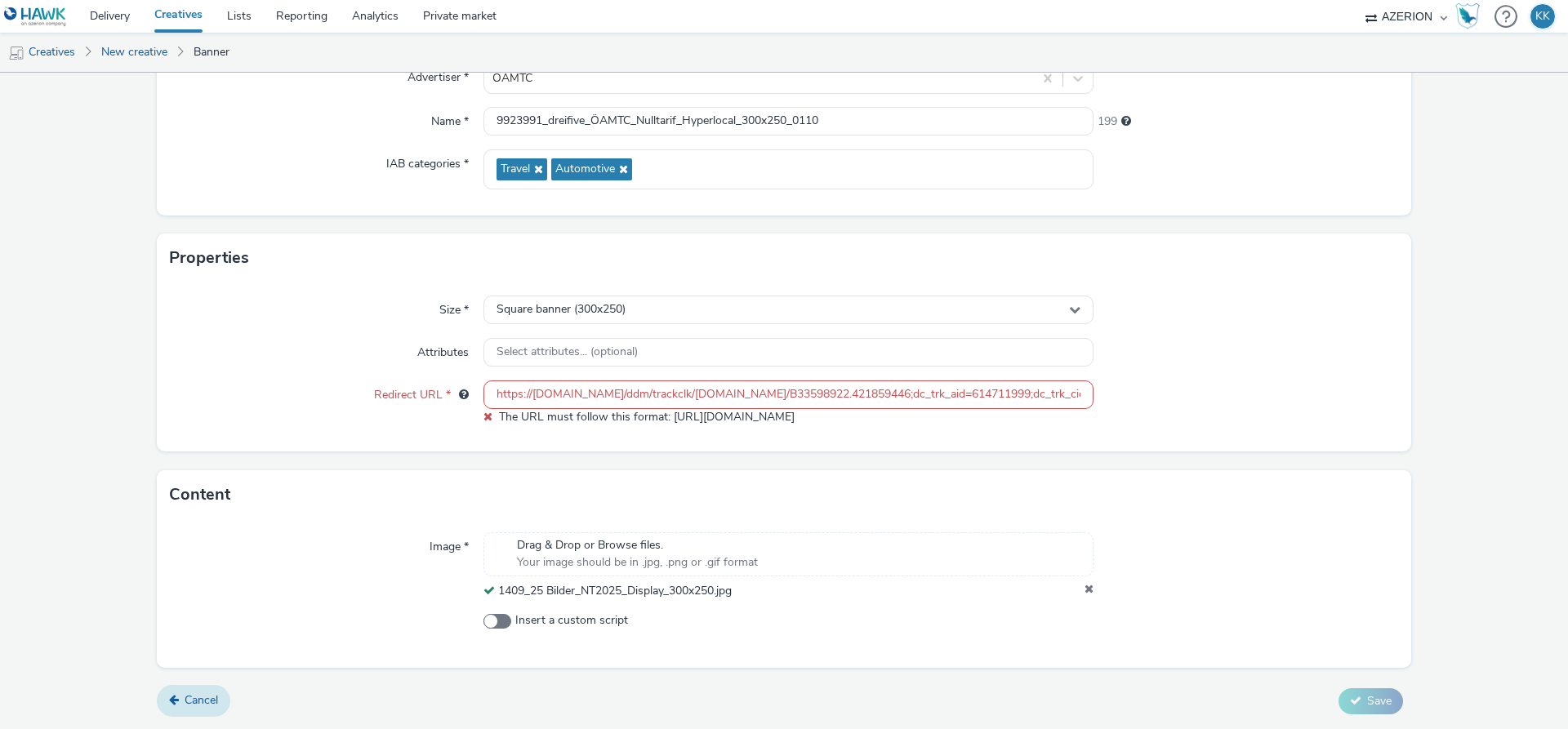
click at [196, 695] on span "Cancel" at bounding box center [201, 700] width 34 height 15
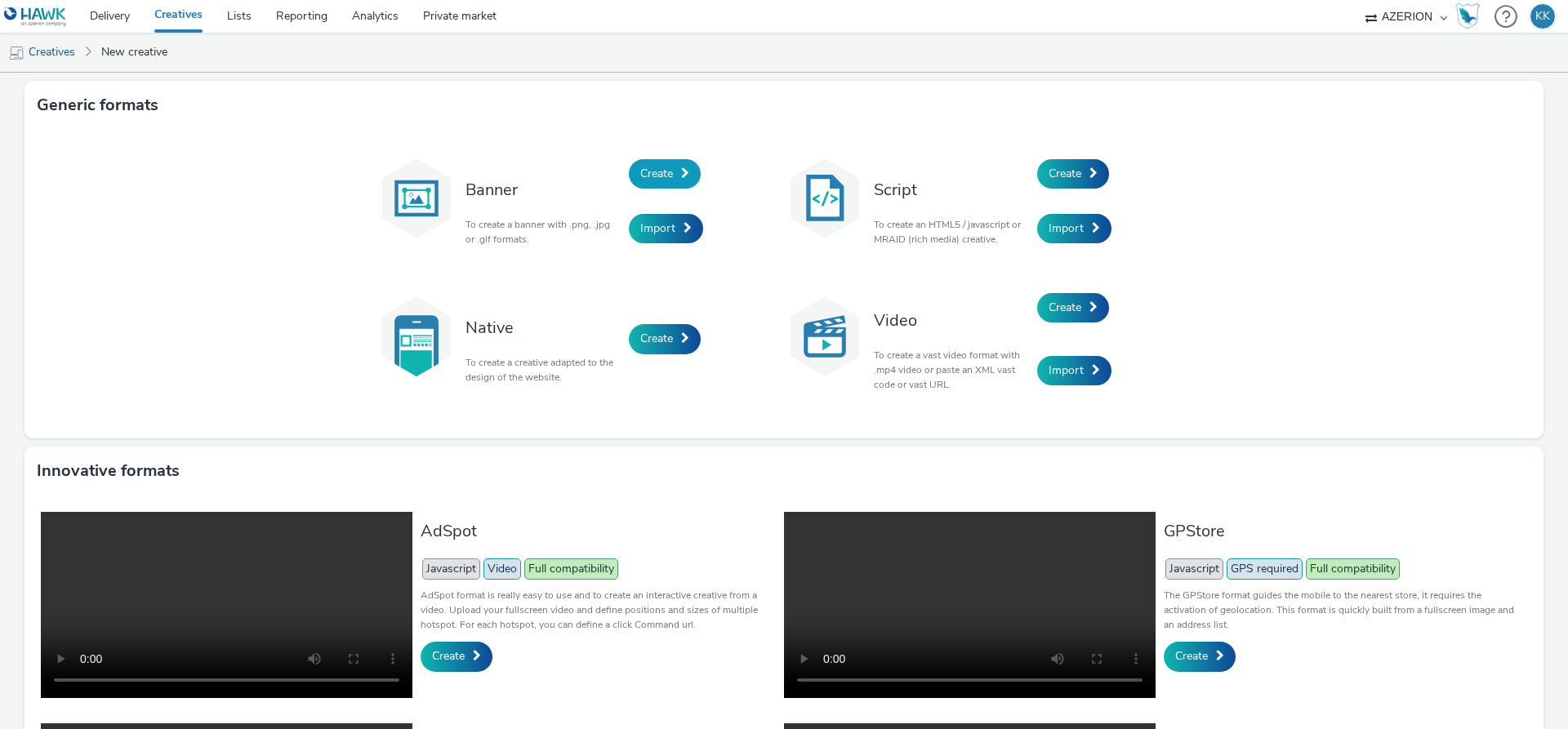
click at [660, 179] on span "Create" at bounding box center [657, 174] width 33 height 15
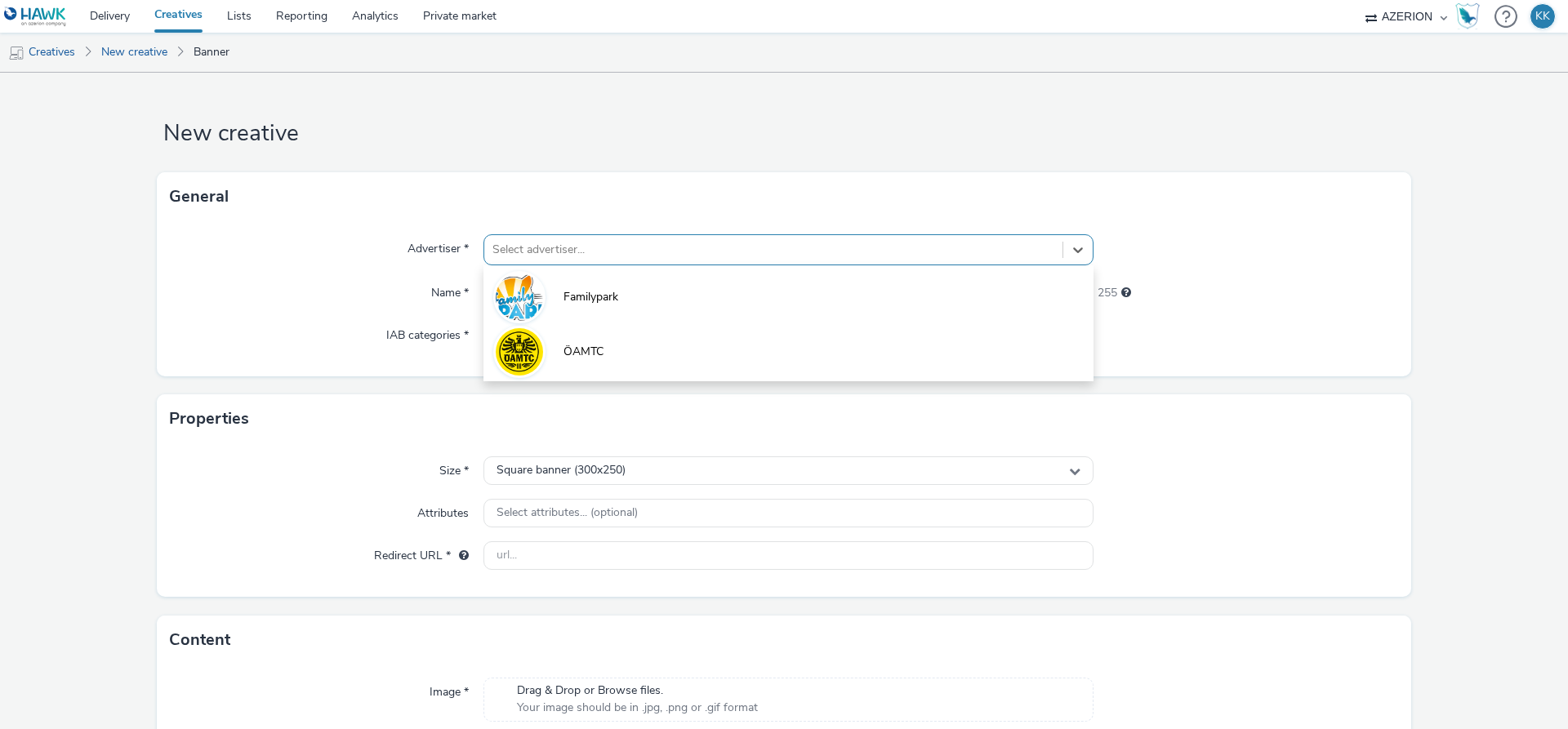
click at [638, 262] on div "Select advertiser..." at bounding box center [773, 249] width 578 height 26
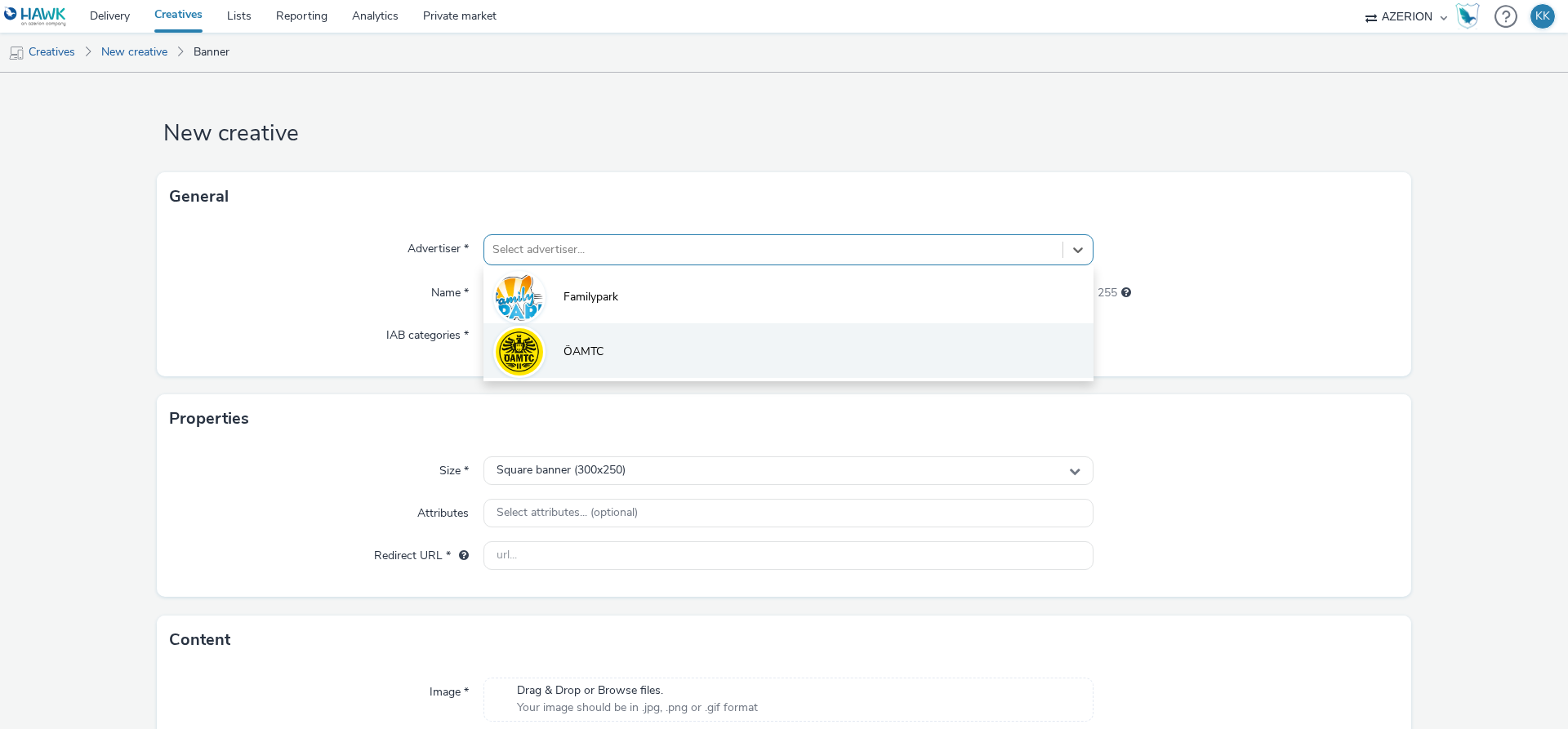
click at [594, 343] on li "ÖAMTC" at bounding box center [789, 351] width 610 height 55
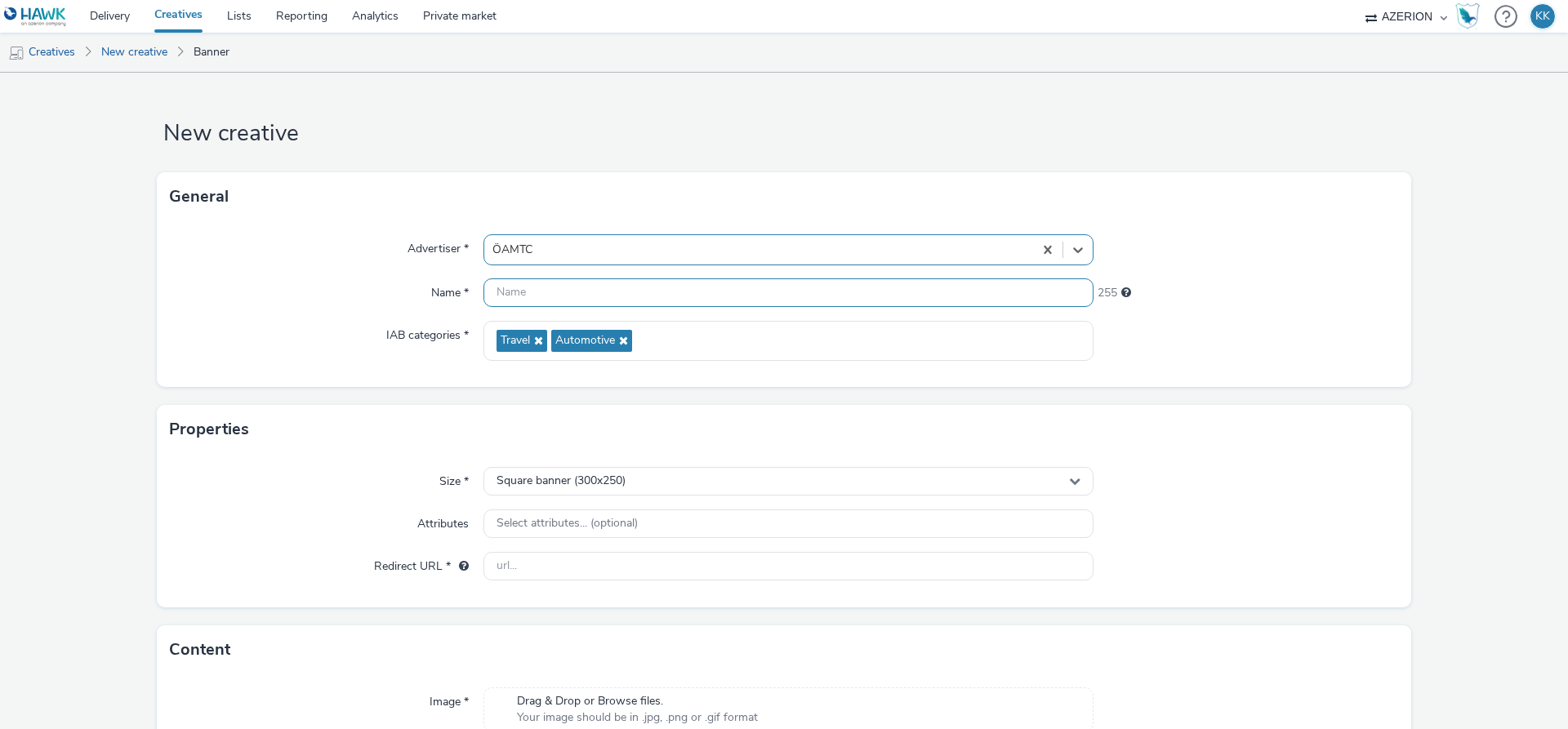
click at [583, 295] on input "text" at bounding box center [789, 292] width 610 height 29
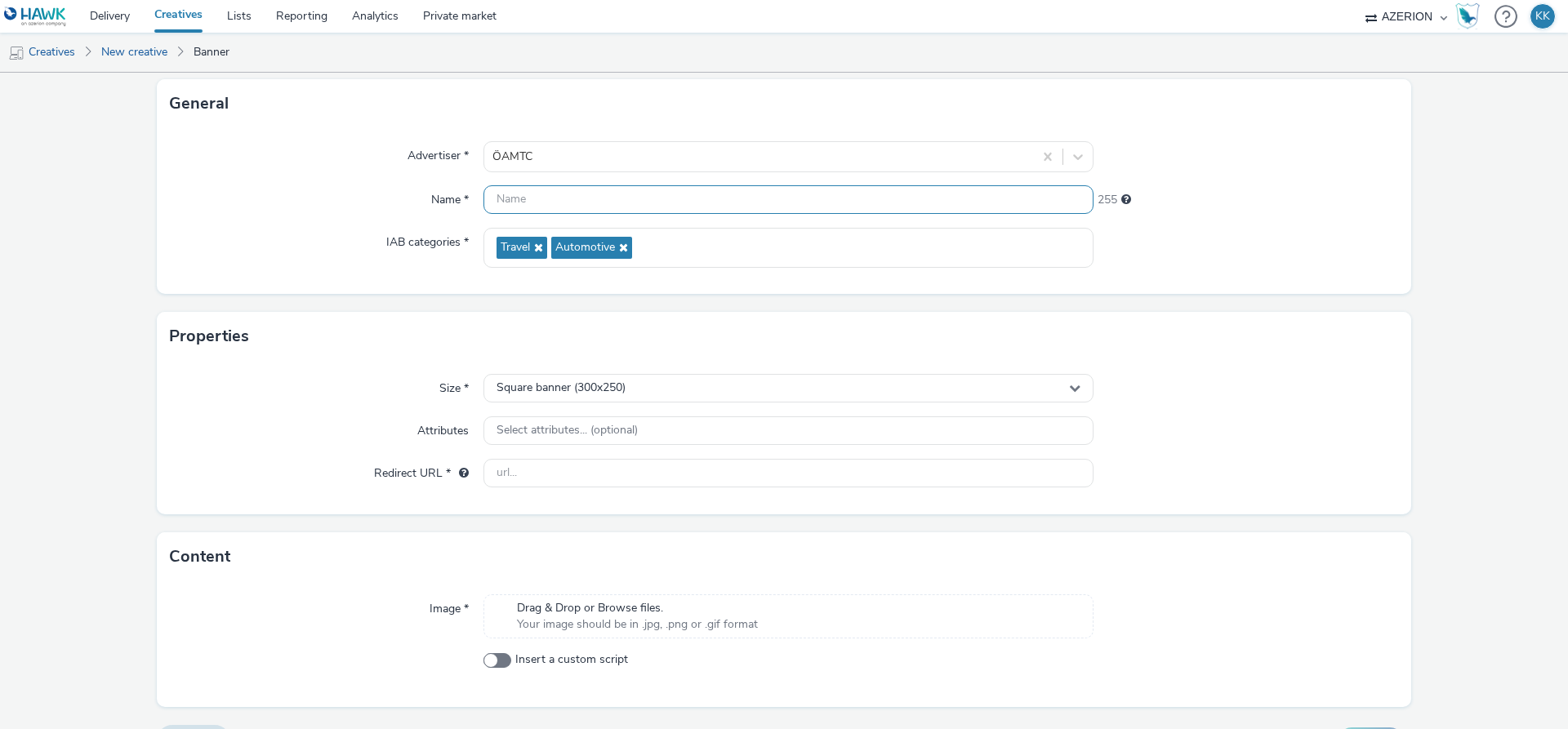
scroll to position [132, 0]
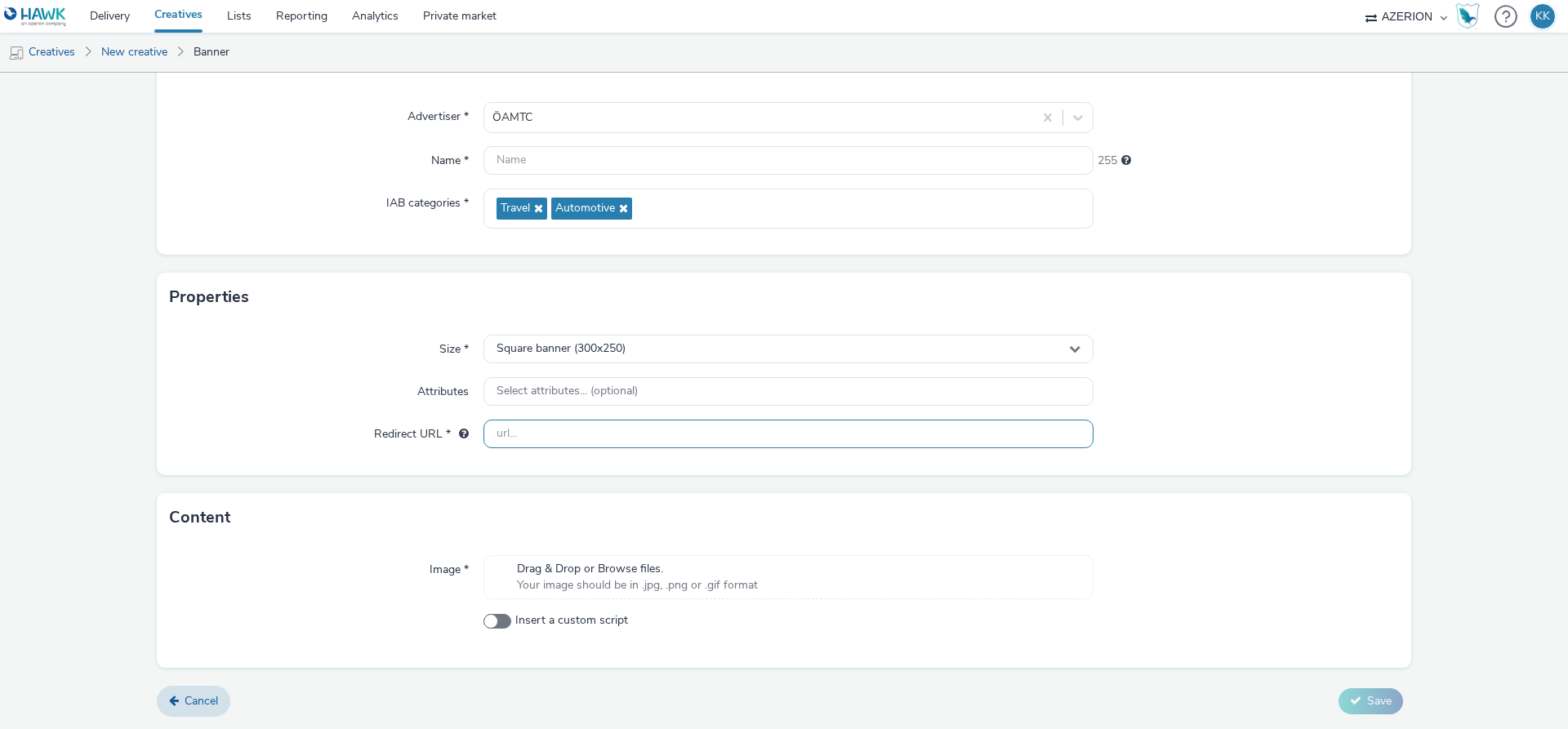
click at [568, 441] on input "text" at bounding box center [789, 434] width 610 height 29
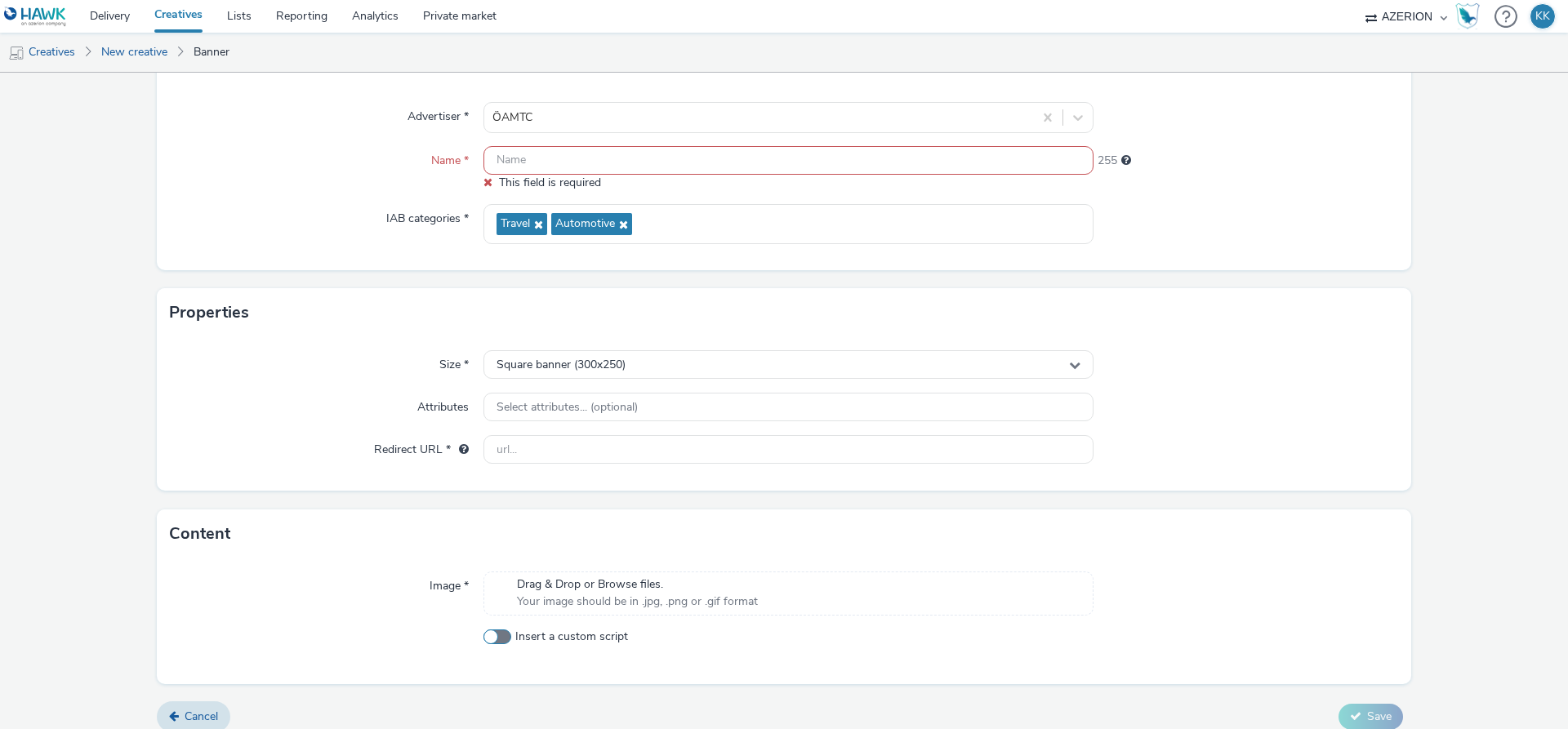
click at [502, 637] on div "Image * Drag & Drop or Browse files. Your image should be in .jpg, .png or .gif…" at bounding box center [784, 621] width 1254 height 126
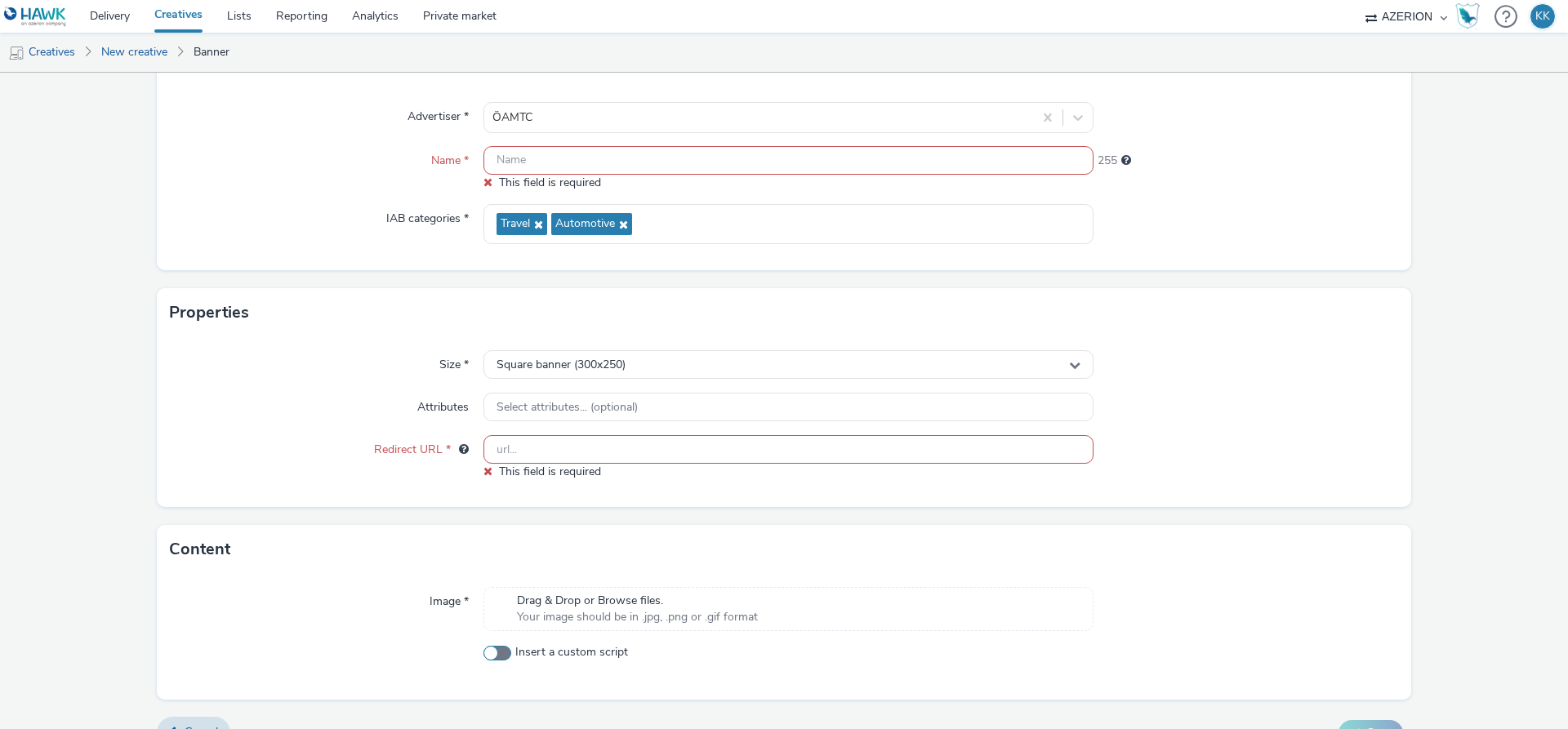
click at [498, 652] on span at bounding box center [497, 652] width 28 height 14
click at [494, 652] on input "Insert a custom script" at bounding box center [489, 652] width 11 height 11
checkbox input "true"
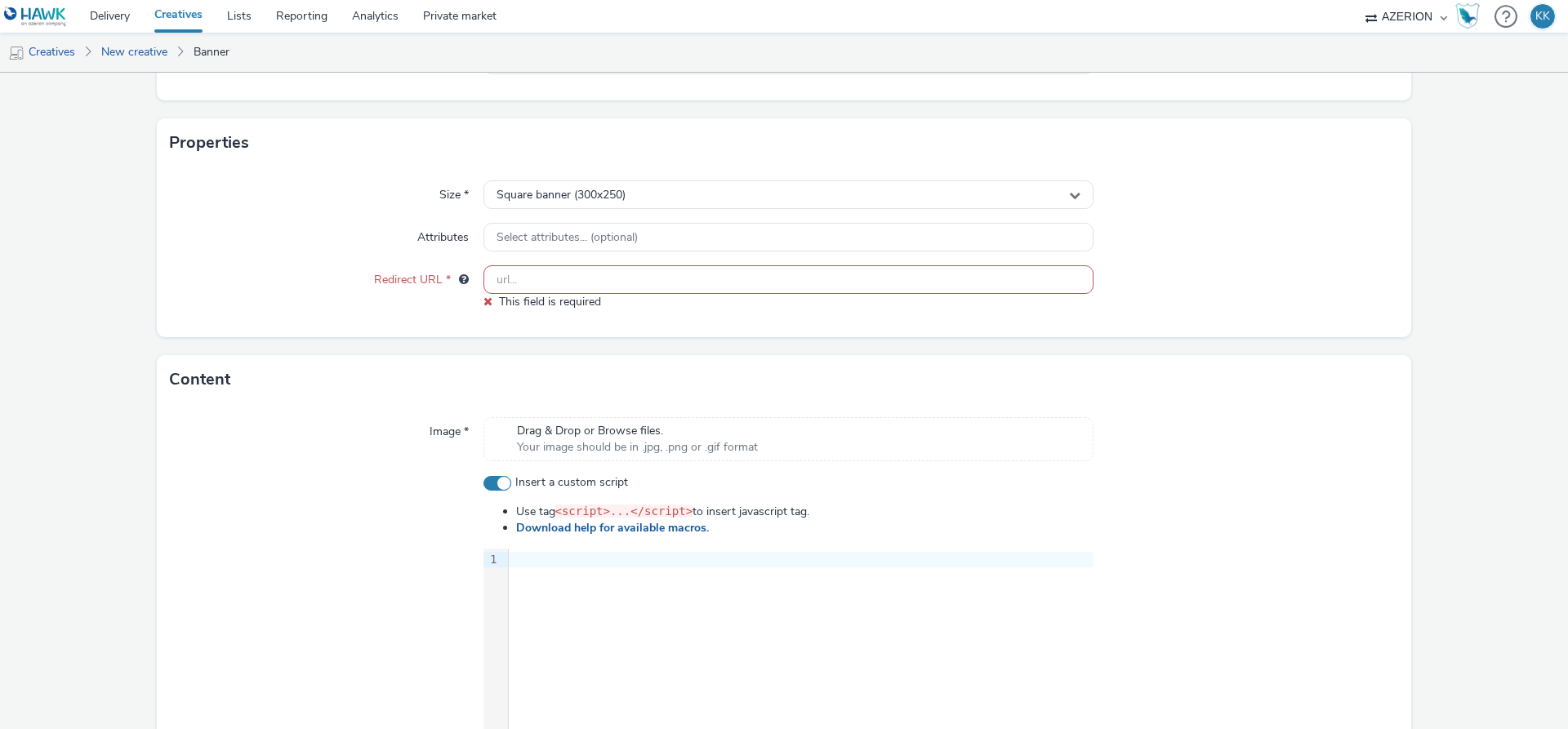
scroll to position [319, 0]
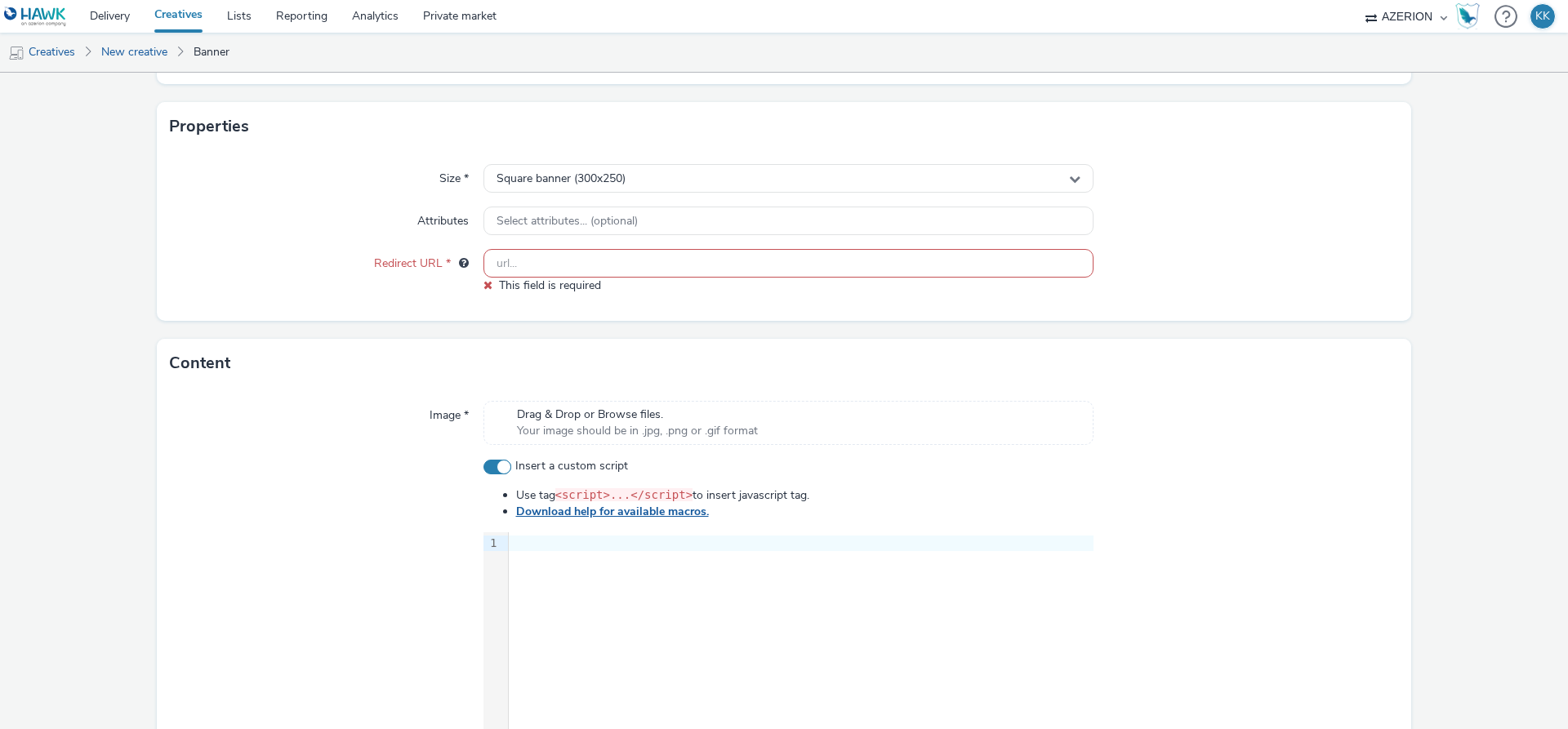
click at [606, 514] on link "Download help for available macros." at bounding box center [615, 512] width 199 height 15
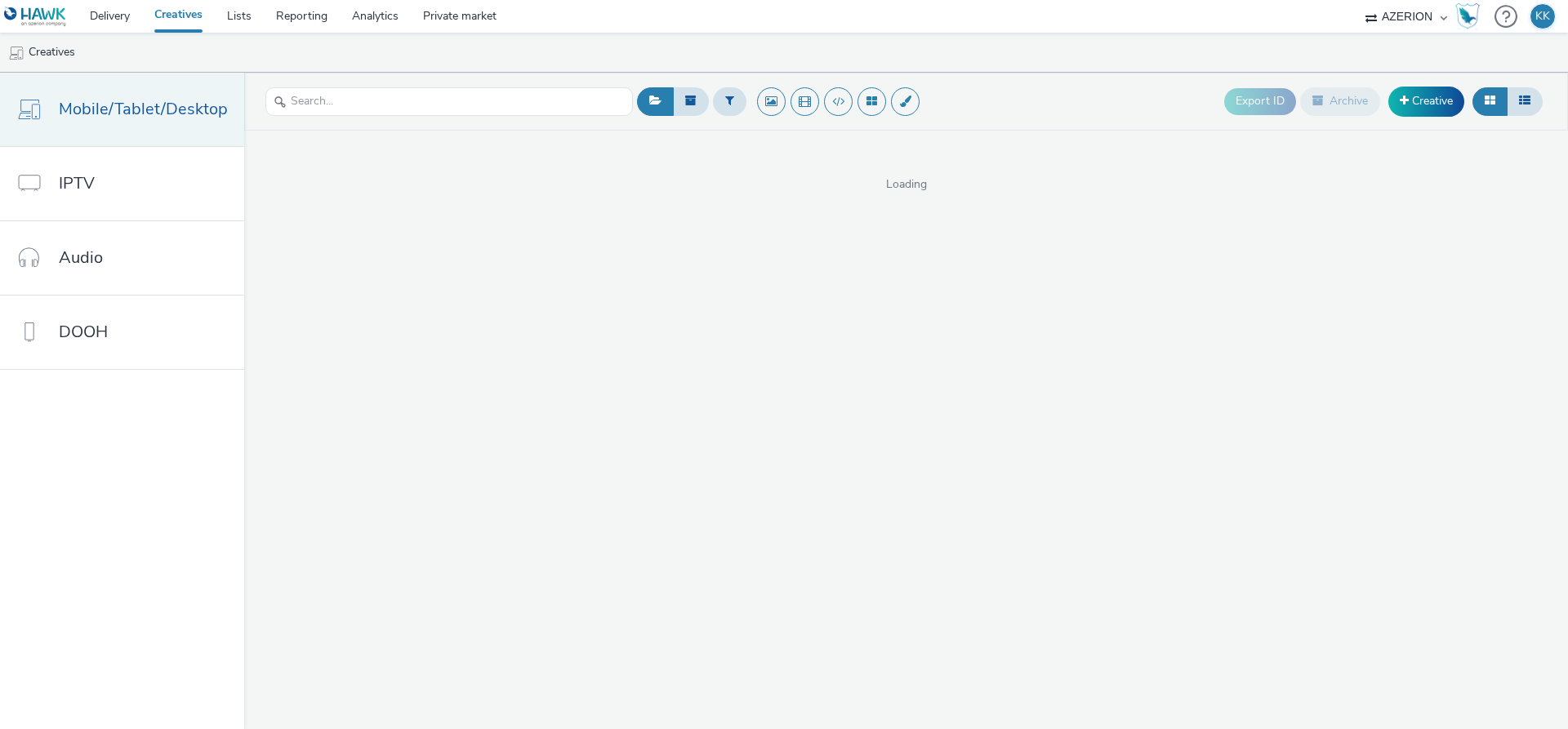
click at [103, 123] on link "Mobile/Tablet/Desktop" at bounding box center [122, 109] width 244 height 73
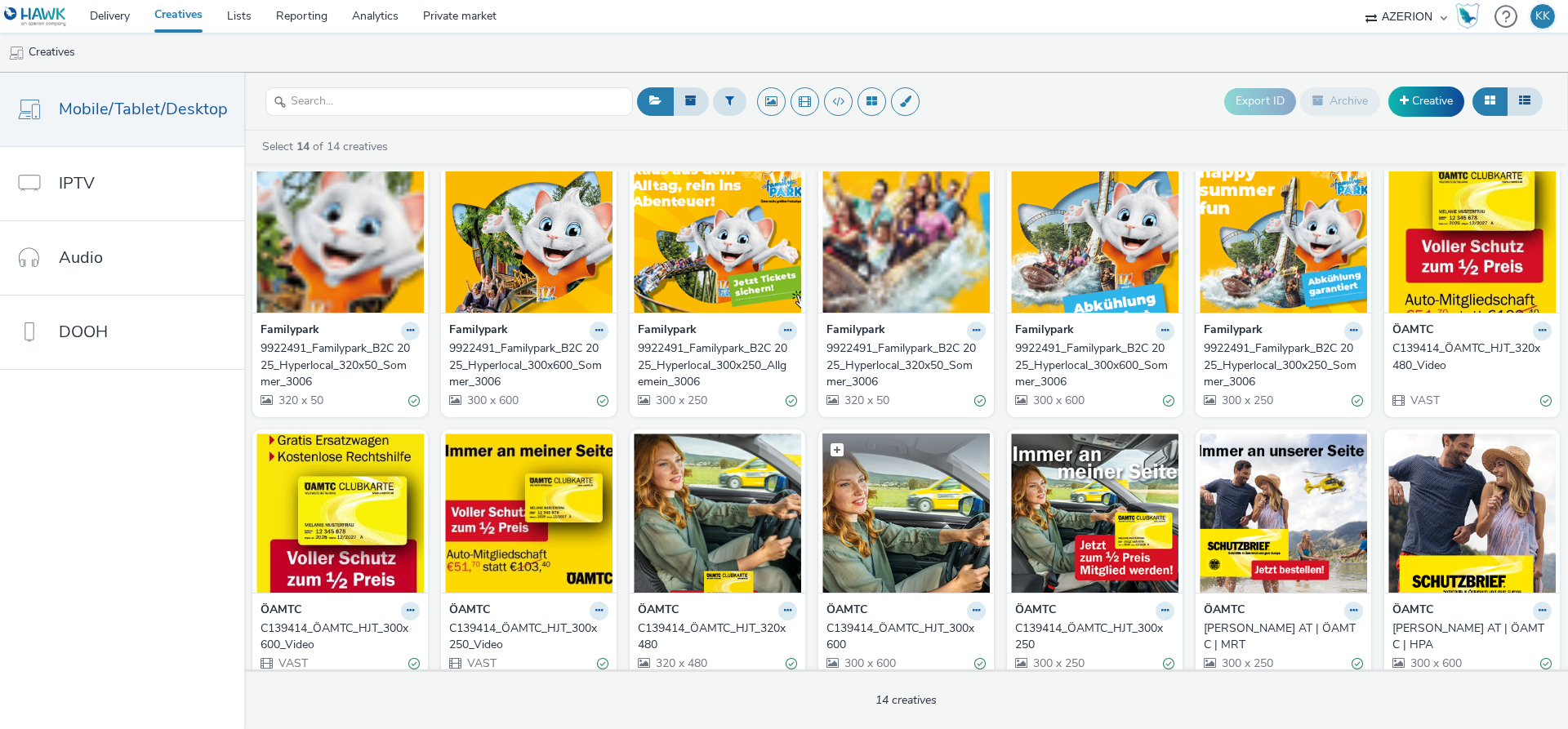
scroll to position [49, 0]
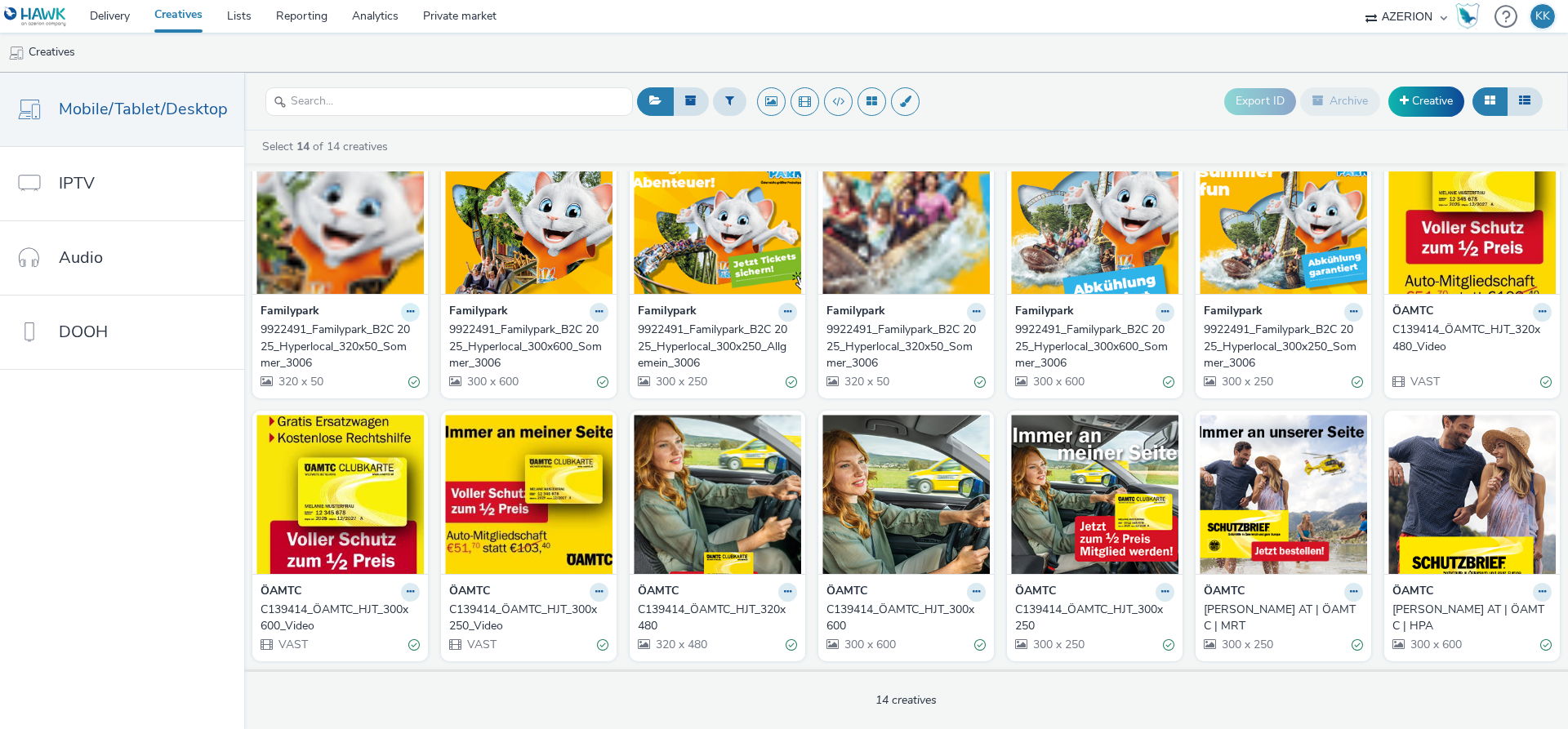
click at [409, 316] on icon at bounding box center [410, 312] width 8 height 10
click at [367, 342] on link "Edit" at bounding box center [358, 340] width 122 height 33
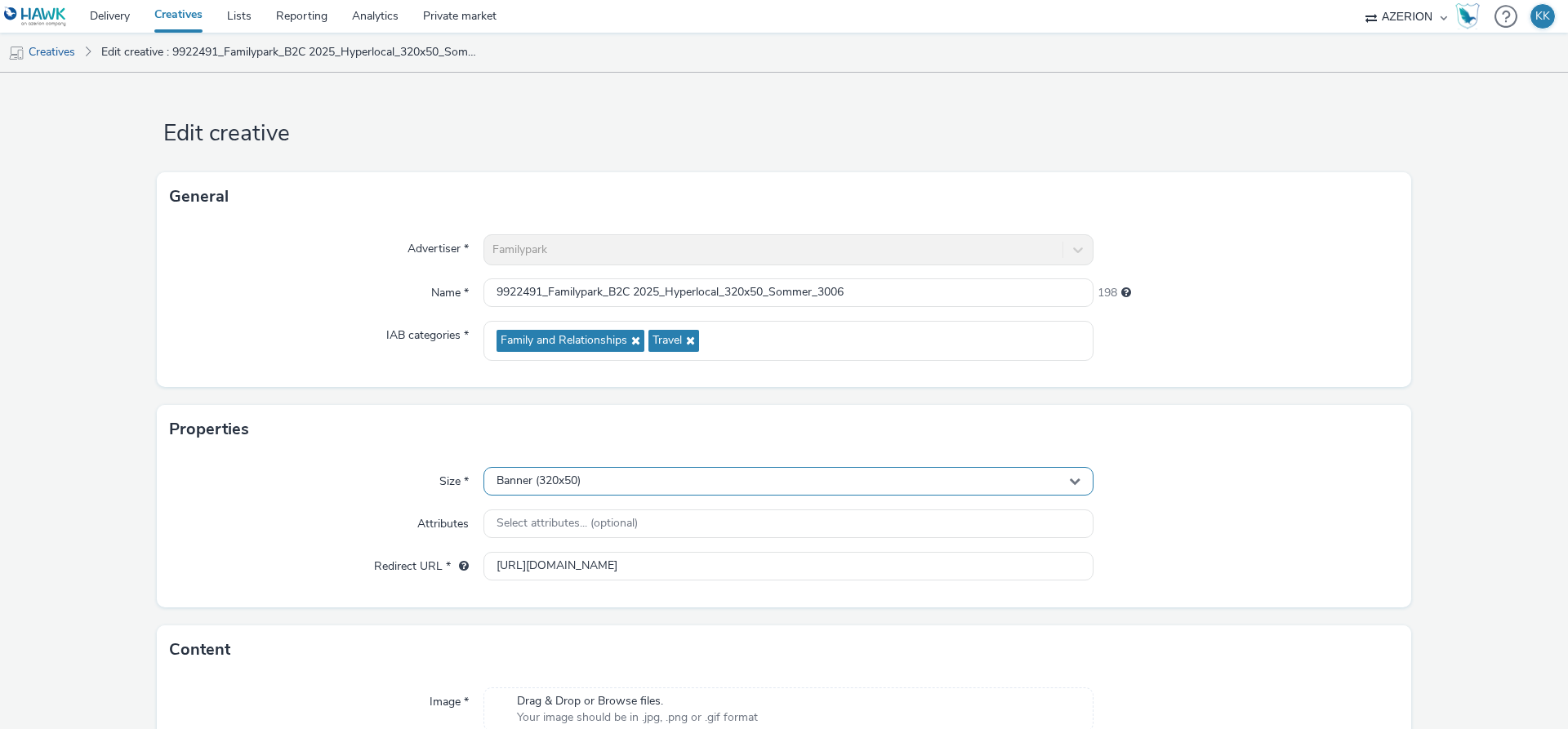
scroll to position [93, 0]
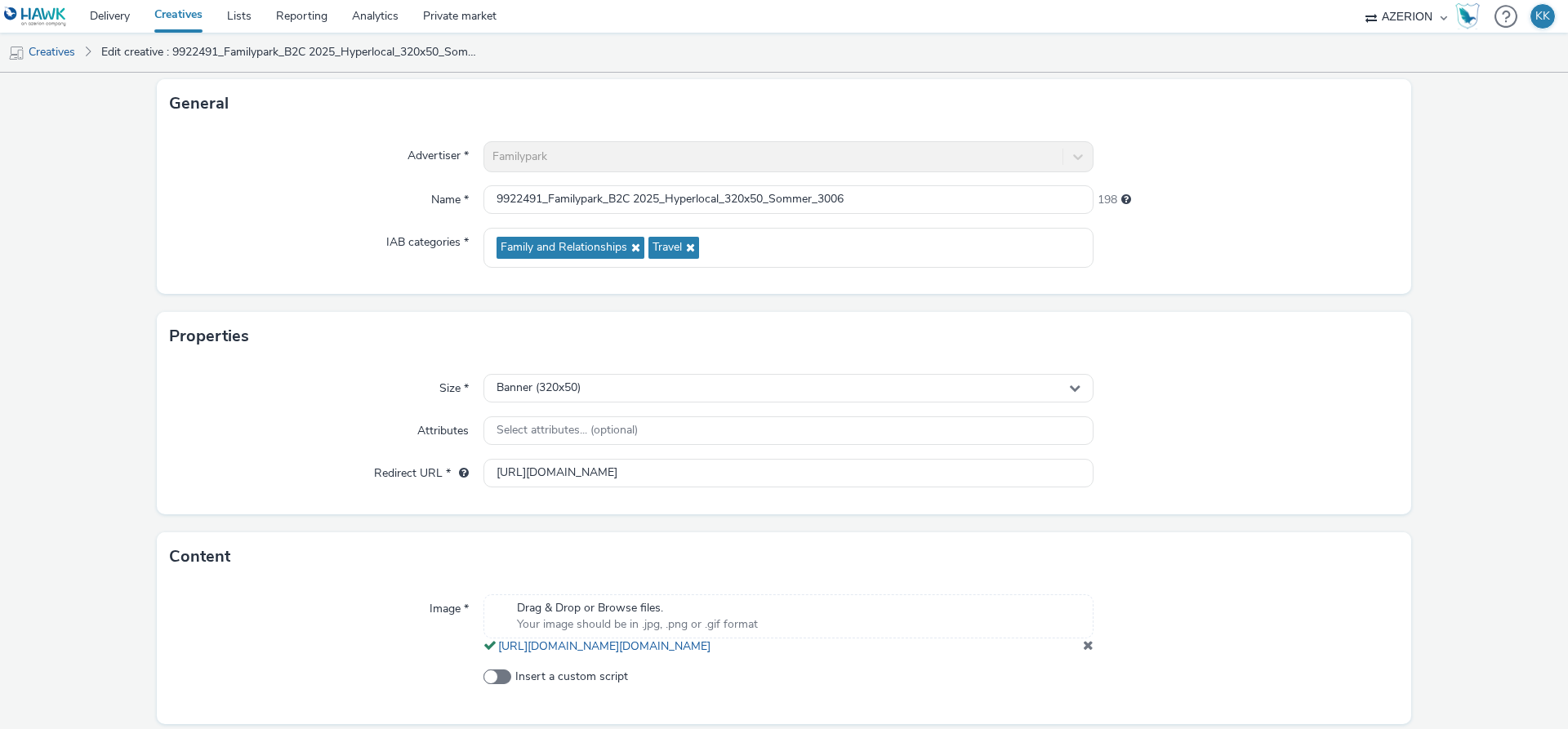
click at [115, 457] on form "Edit creative General Advertiser * Familypark Name * 9922491_Familypark_B2C 202…" at bounding box center [784, 382] width 1568 height 805
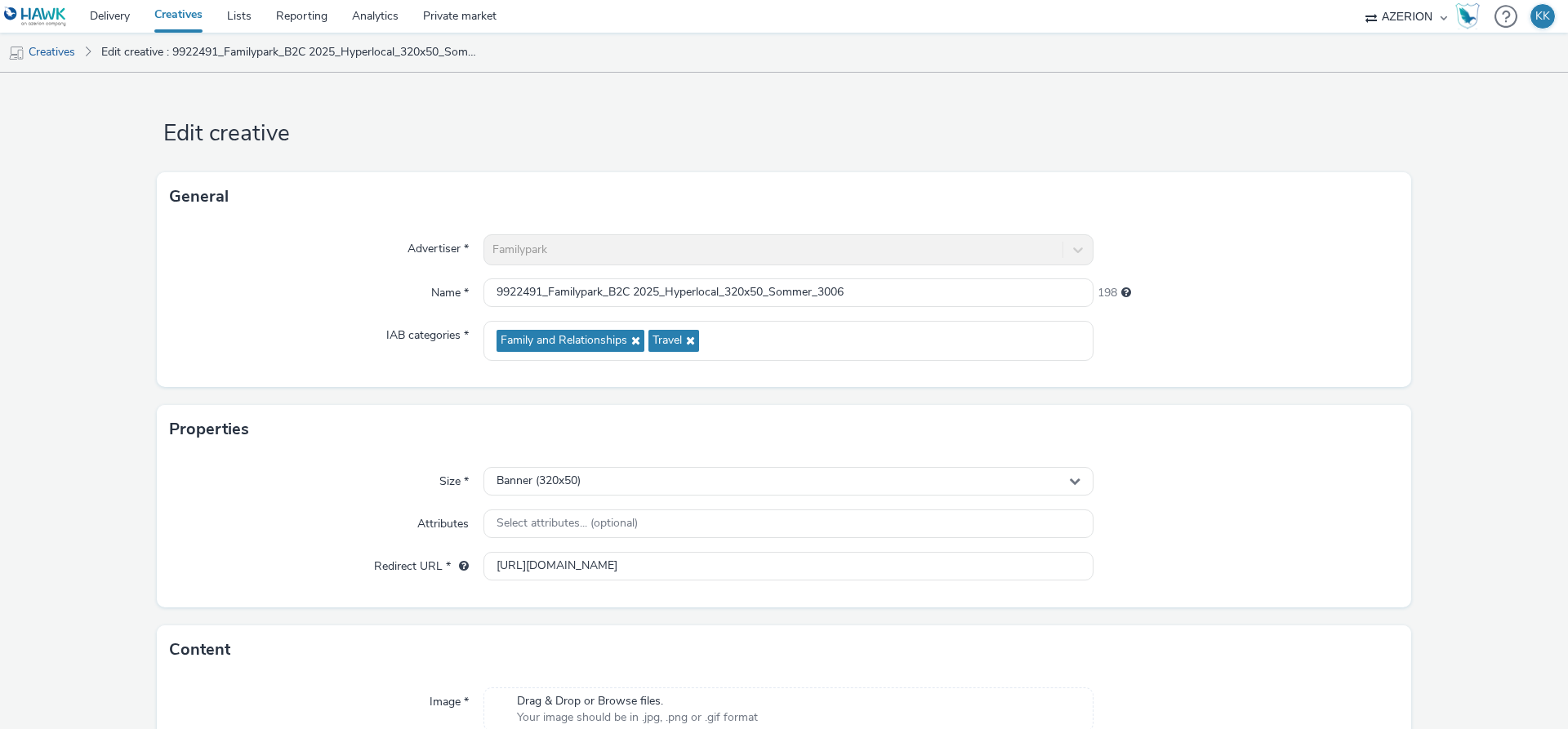
scroll to position [166, 0]
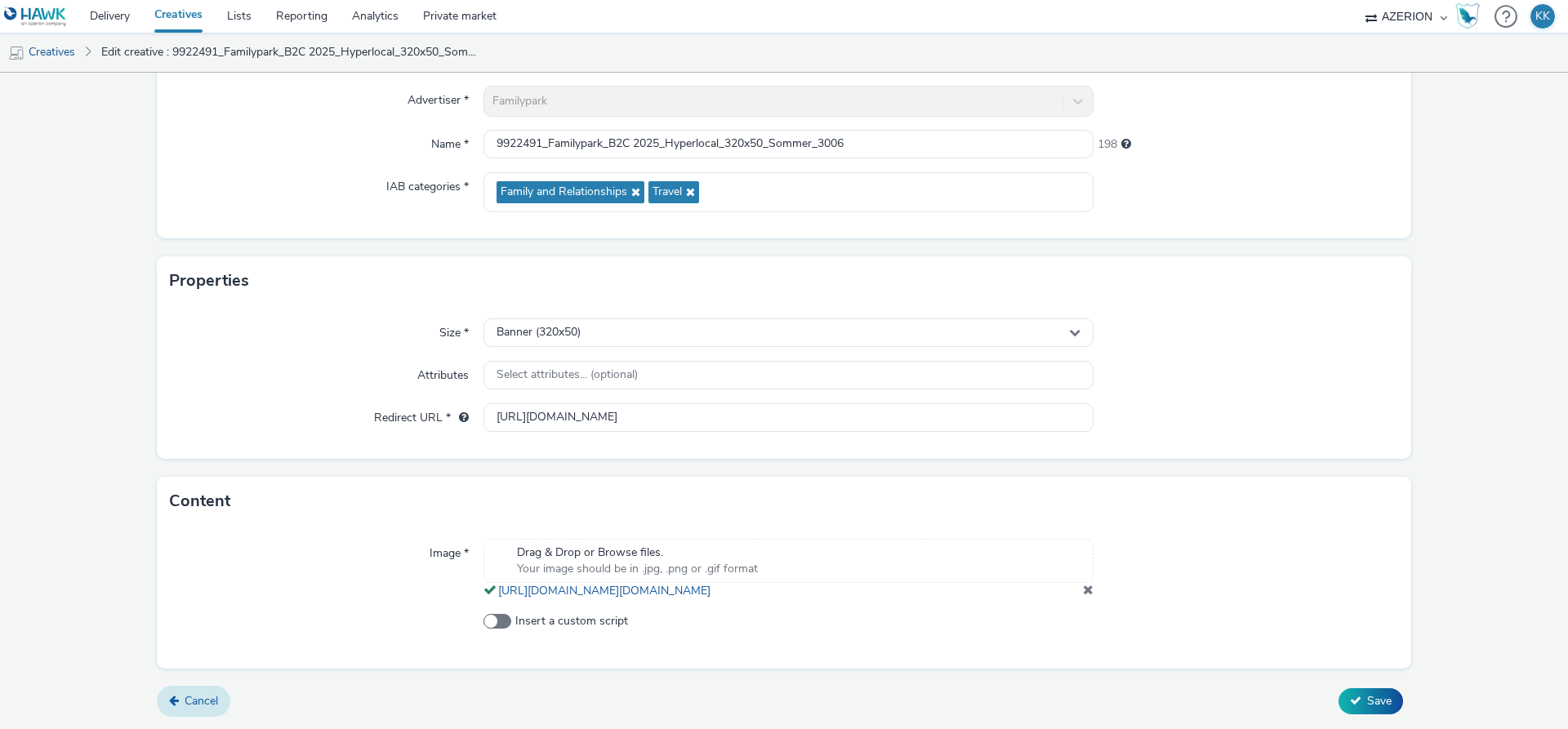
click at [194, 708] on span "Cancel" at bounding box center [201, 700] width 34 height 15
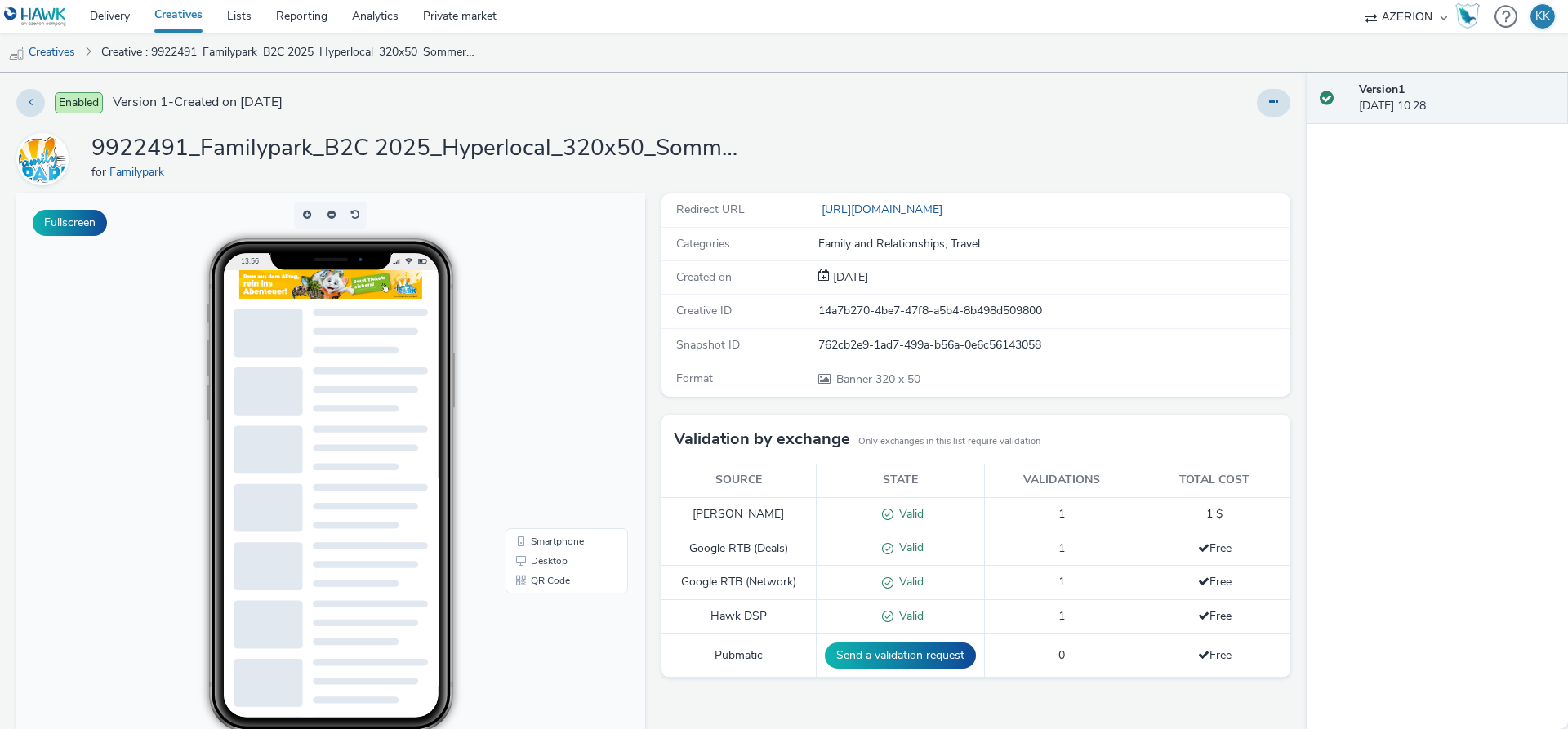
click at [191, 19] on link "Creatives" at bounding box center [179, 16] width 72 height 33
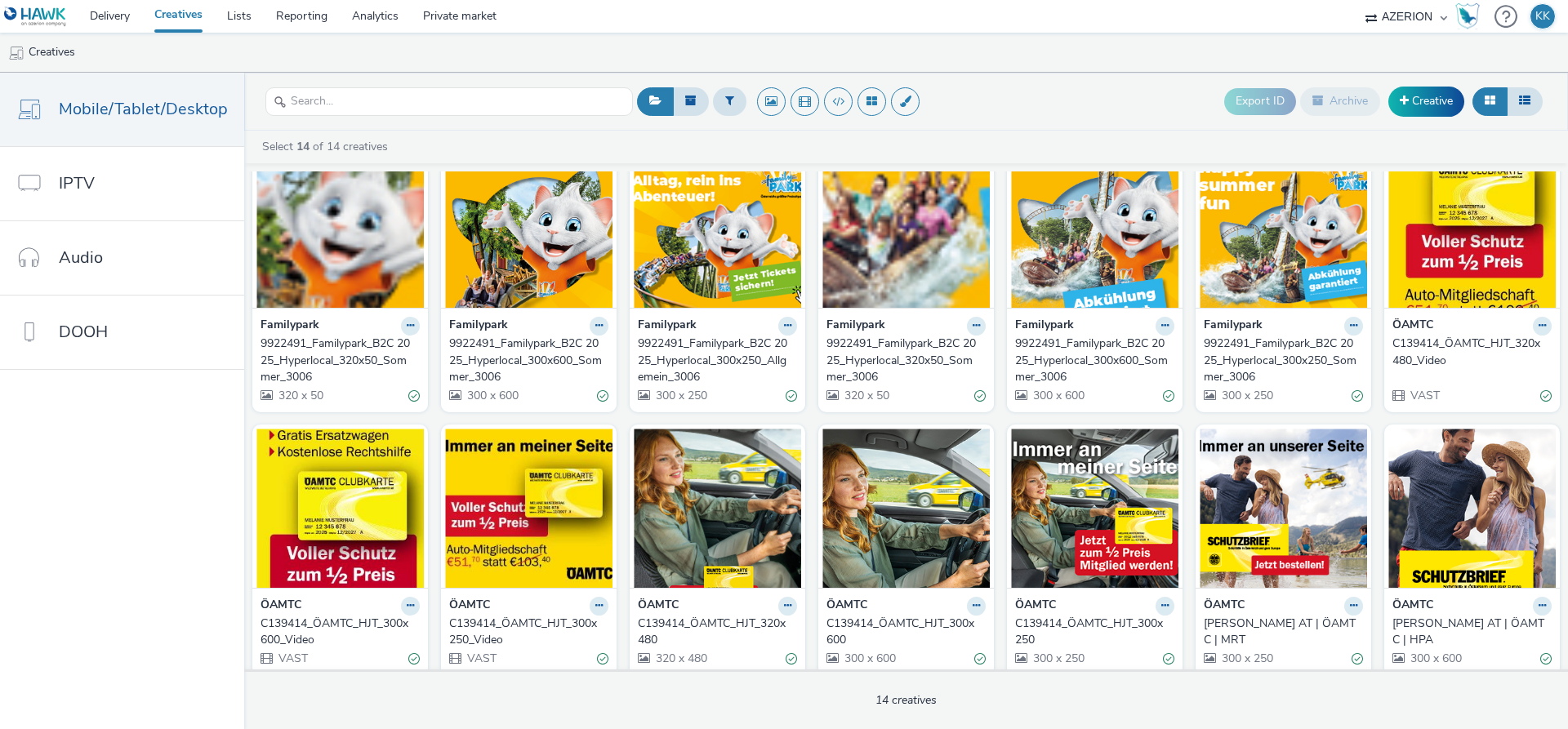
scroll to position [49, 0]
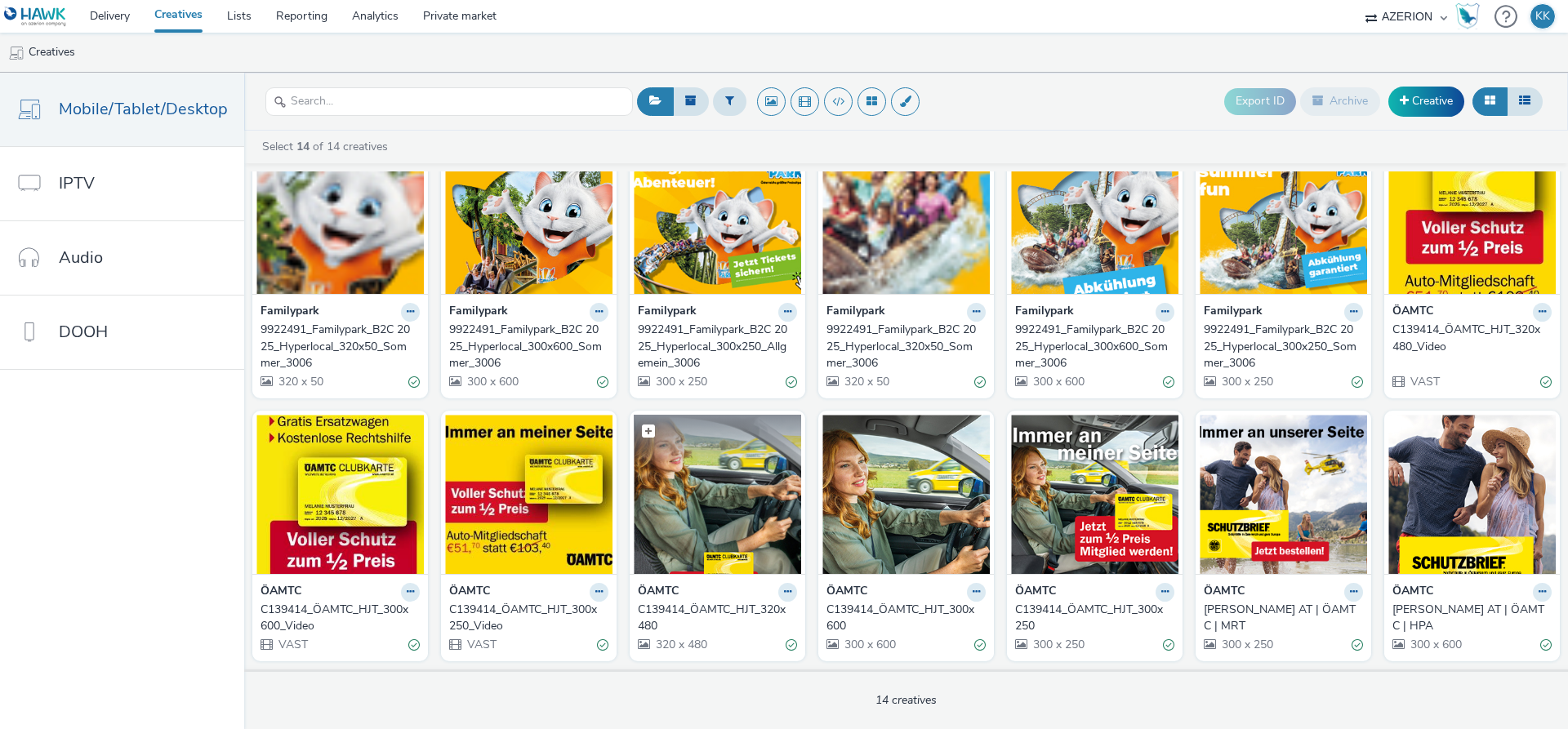
click at [691, 485] on img at bounding box center [717, 494] width 168 height 159
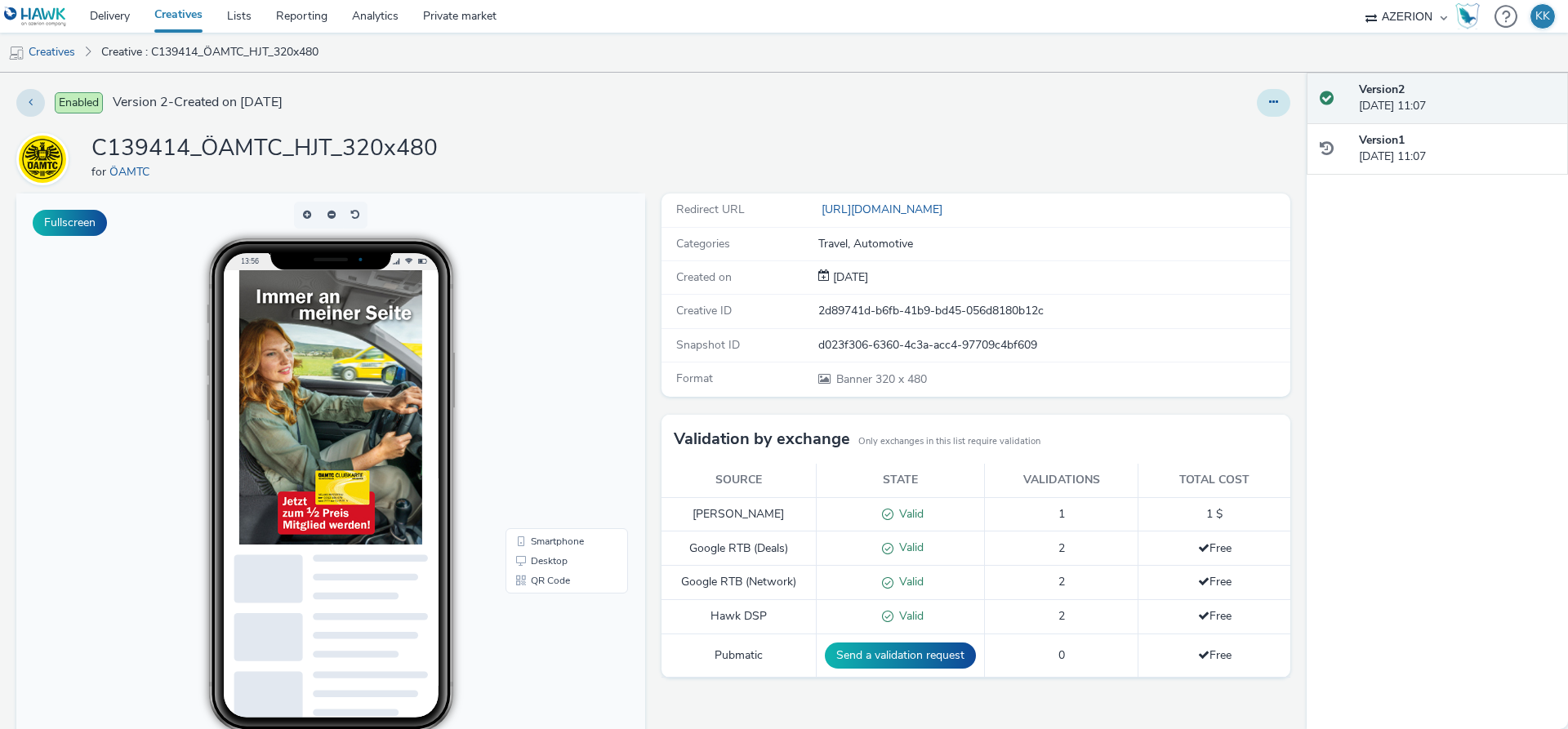
click at [1267, 103] on button at bounding box center [1274, 103] width 34 height 28
click at [1224, 131] on link "Edit" at bounding box center [1228, 135] width 122 height 33
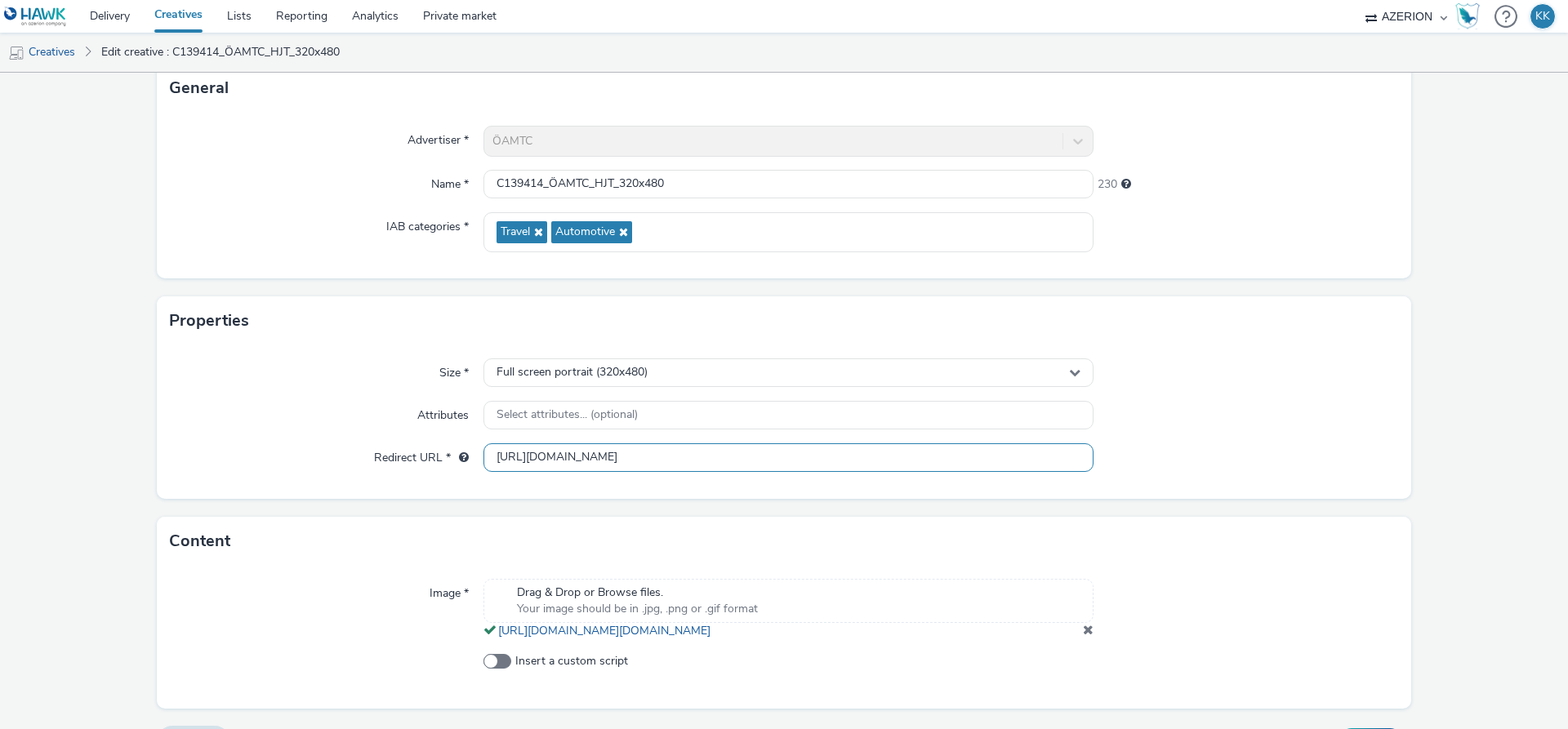
scroll to position [166, 0]
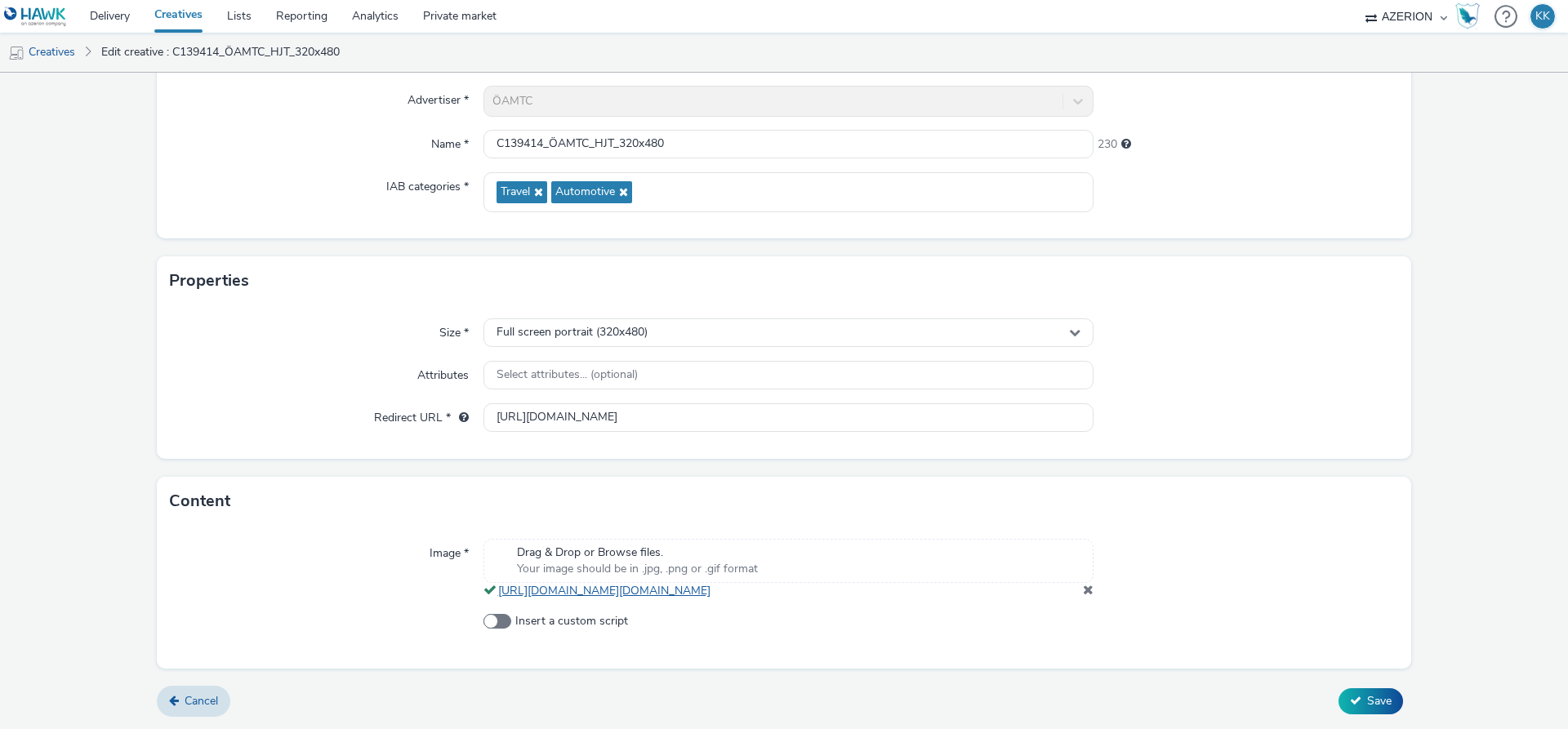
click at [717, 583] on link "[URL][DOMAIN_NAME][DOMAIN_NAME]" at bounding box center [608, 591] width 219 height 15
